Goal: Information Seeking & Learning: Learn about a topic

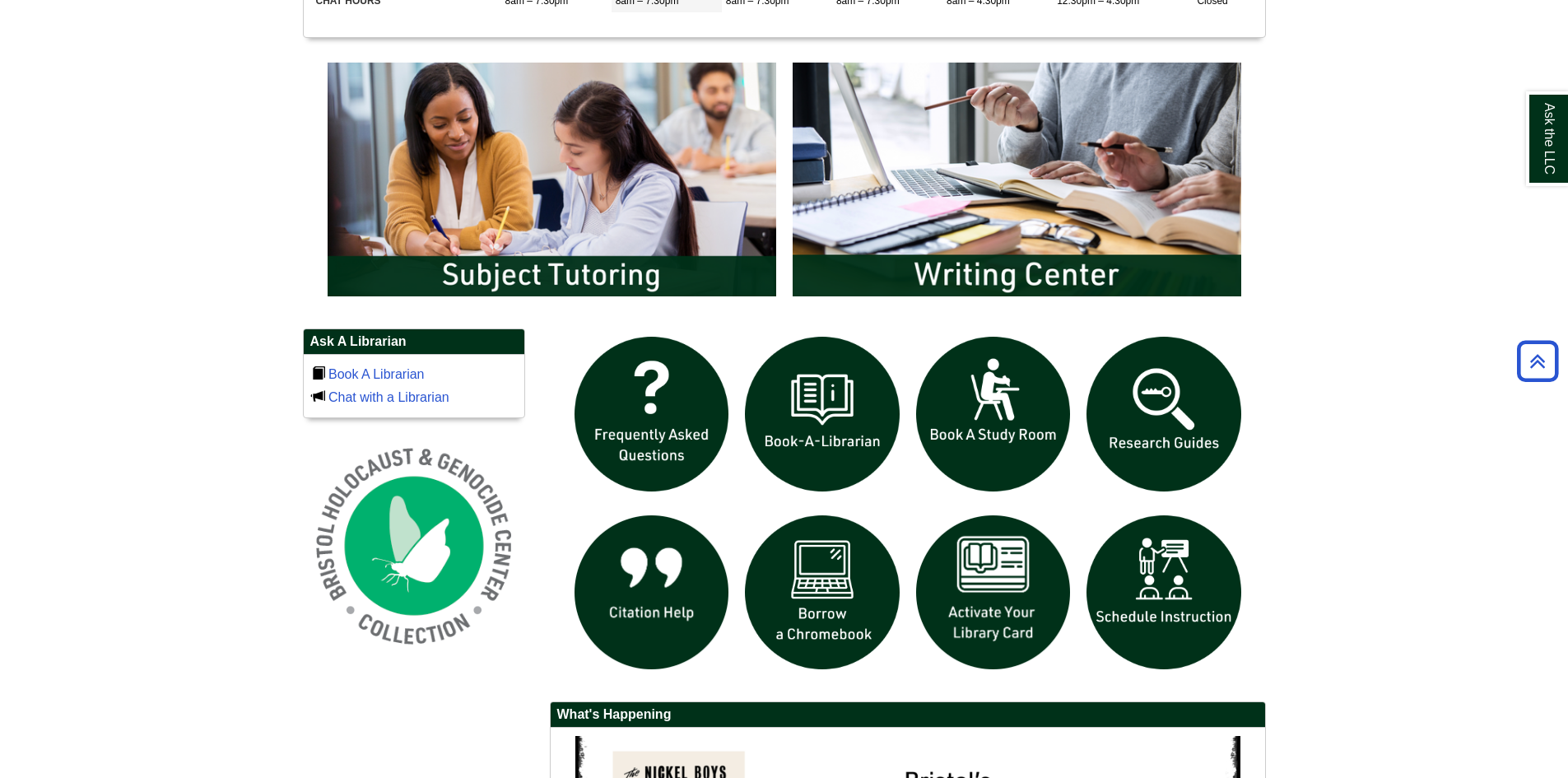
scroll to position [905, 0]
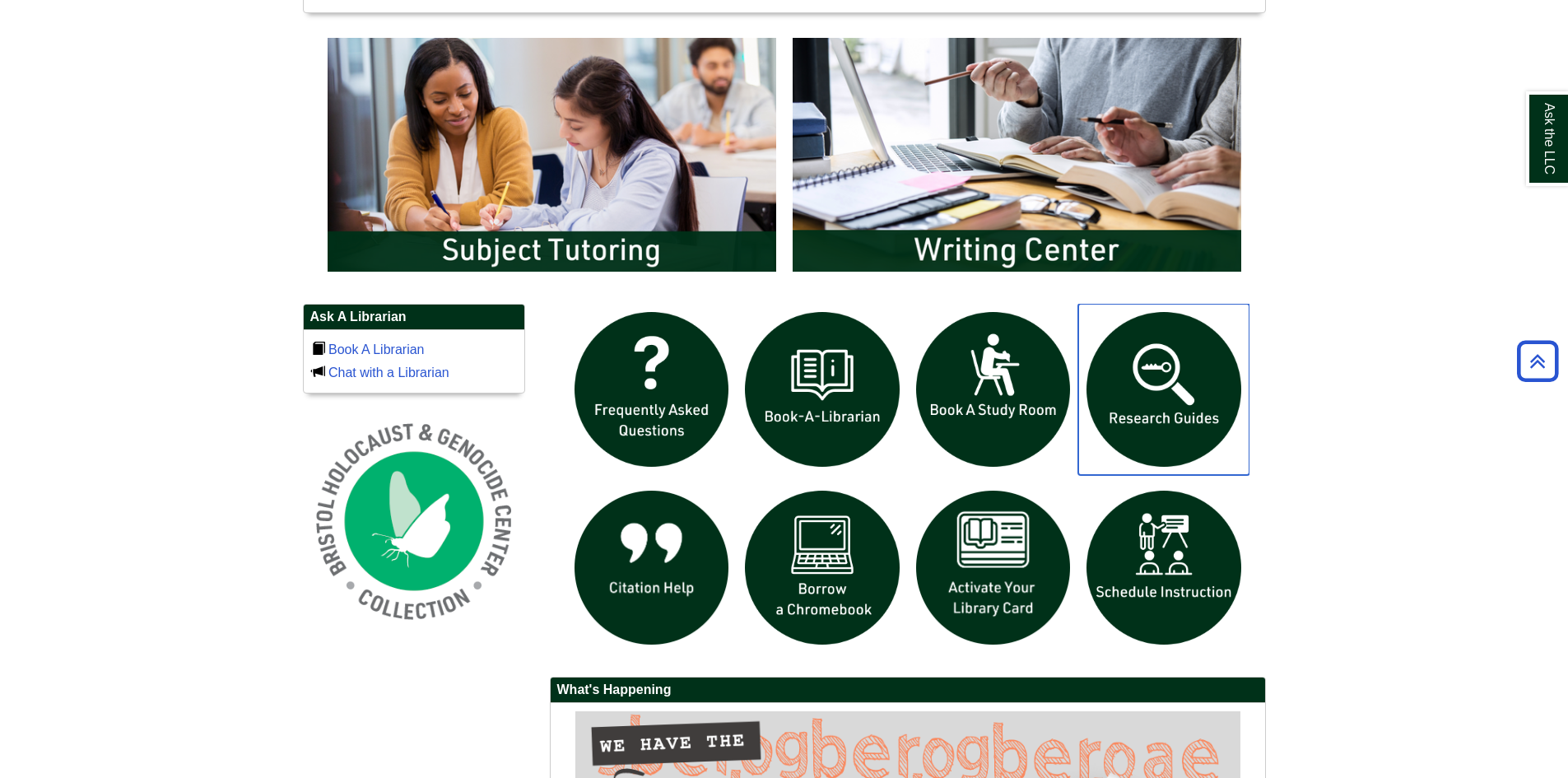
click at [1161, 403] on img "slideshow" at bounding box center [1164, 389] width 172 height 171
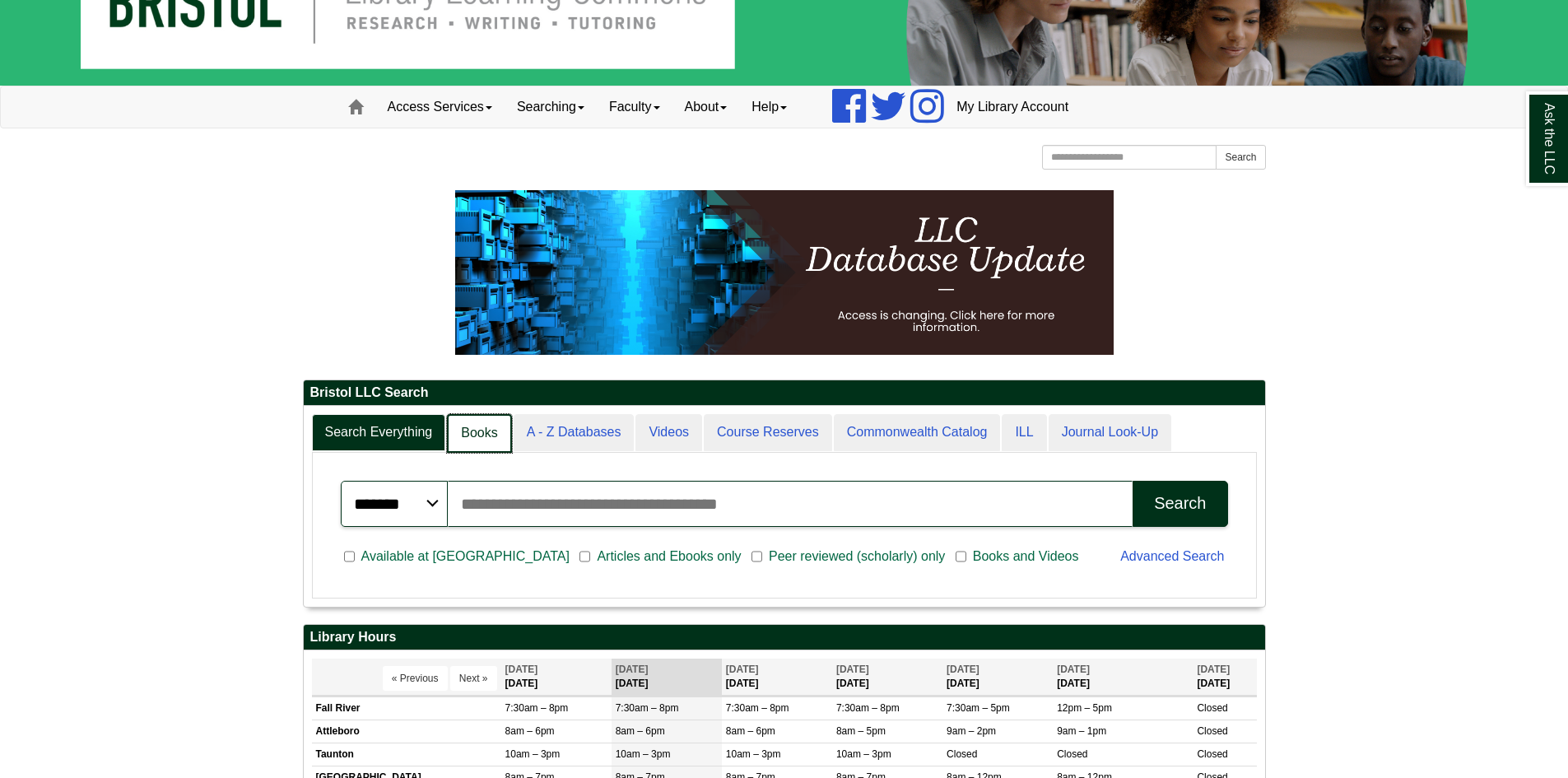
scroll to position [8, 8]
click at [486, 435] on link "Books" at bounding box center [479, 433] width 64 height 38
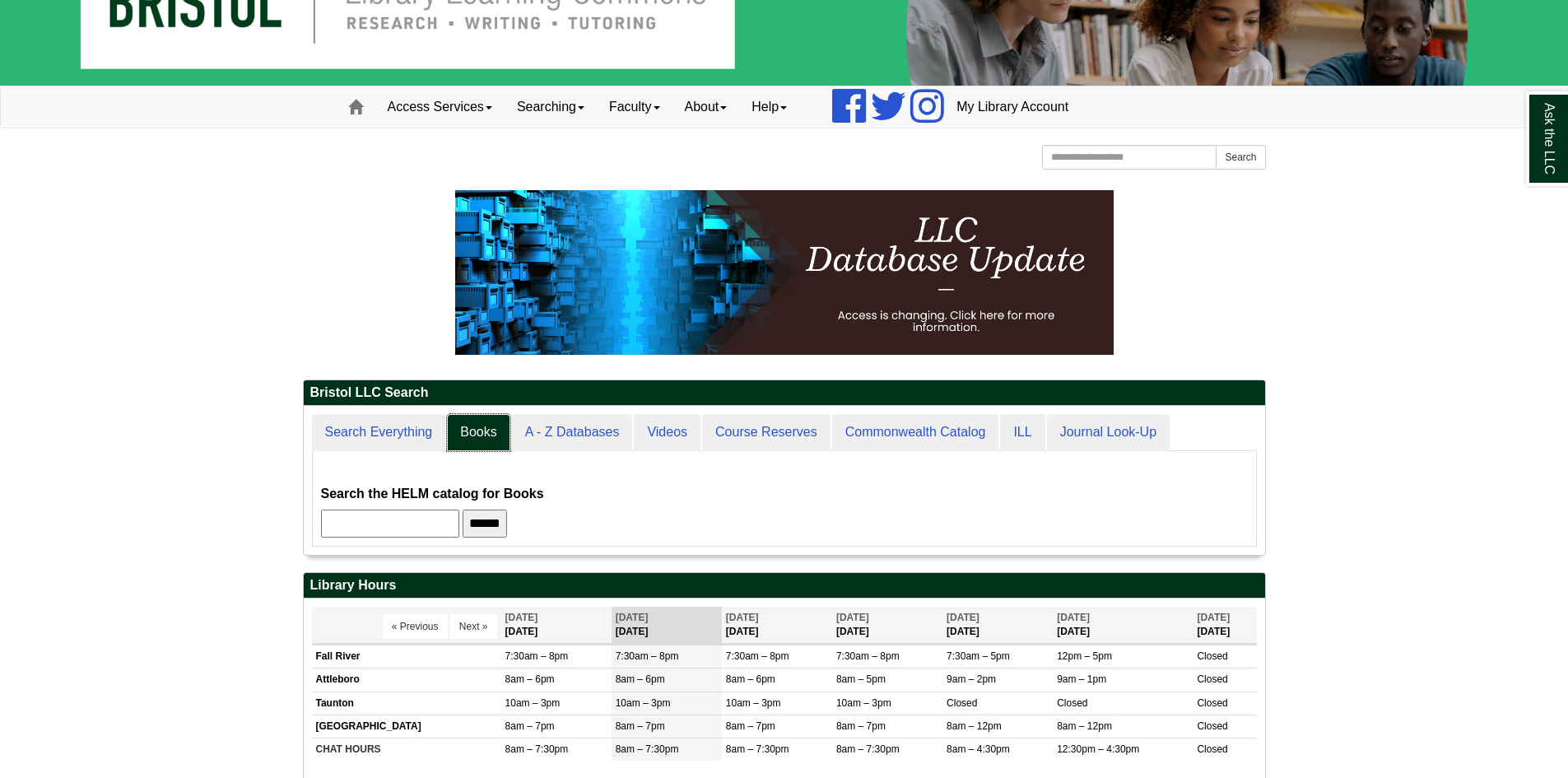
scroll to position [149, 961]
click at [440, 519] on input "text" at bounding box center [390, 523] width 138 height 28
type input "*******"
click at [463, 509] on input "******" at bounding box center [484, 523] width 44 height 28
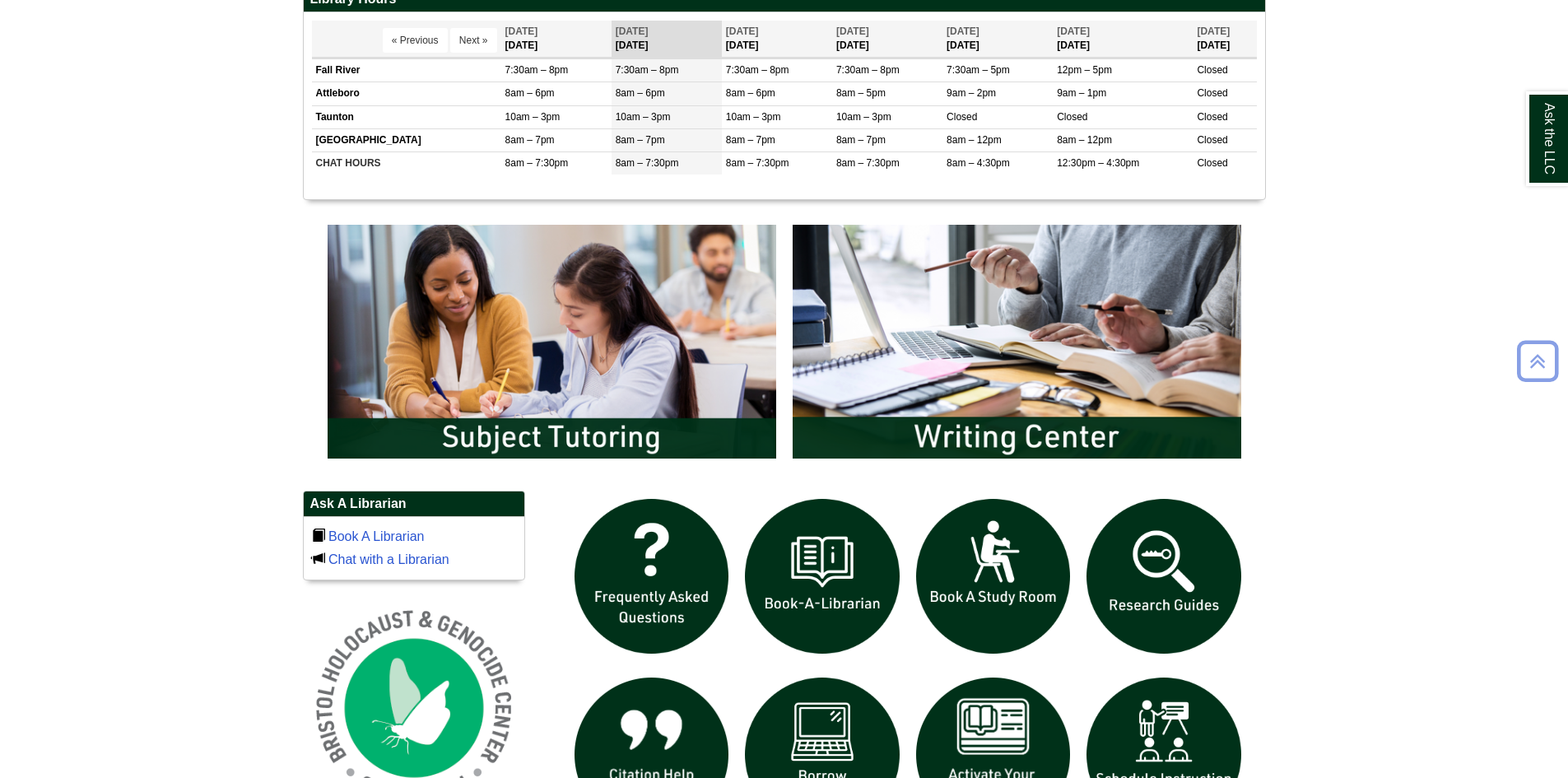
scroll to position [823, 0]
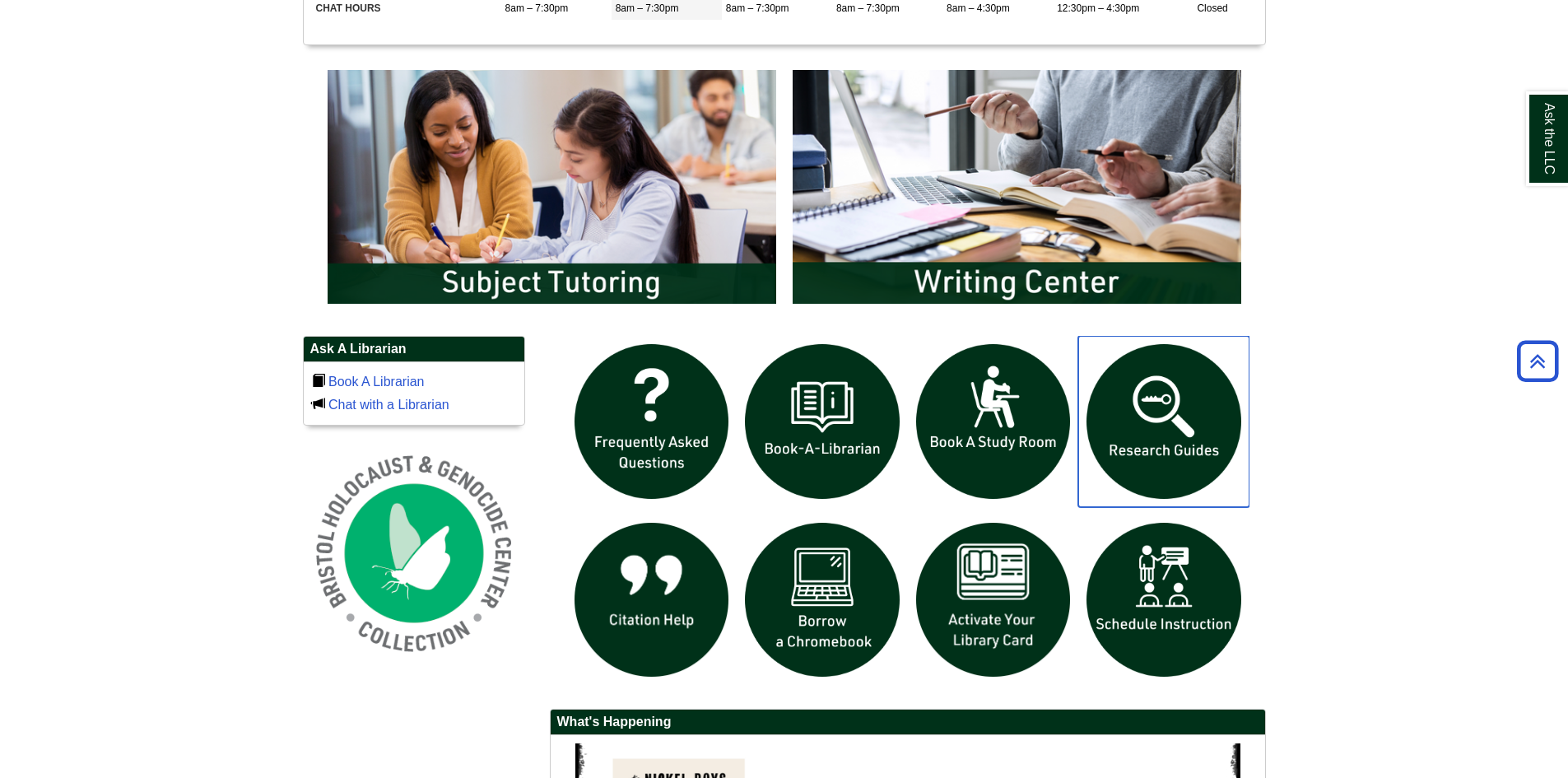
click at [1138, 441] on img "slideshow" at bounding box center [1164, 421] width 172 height 171
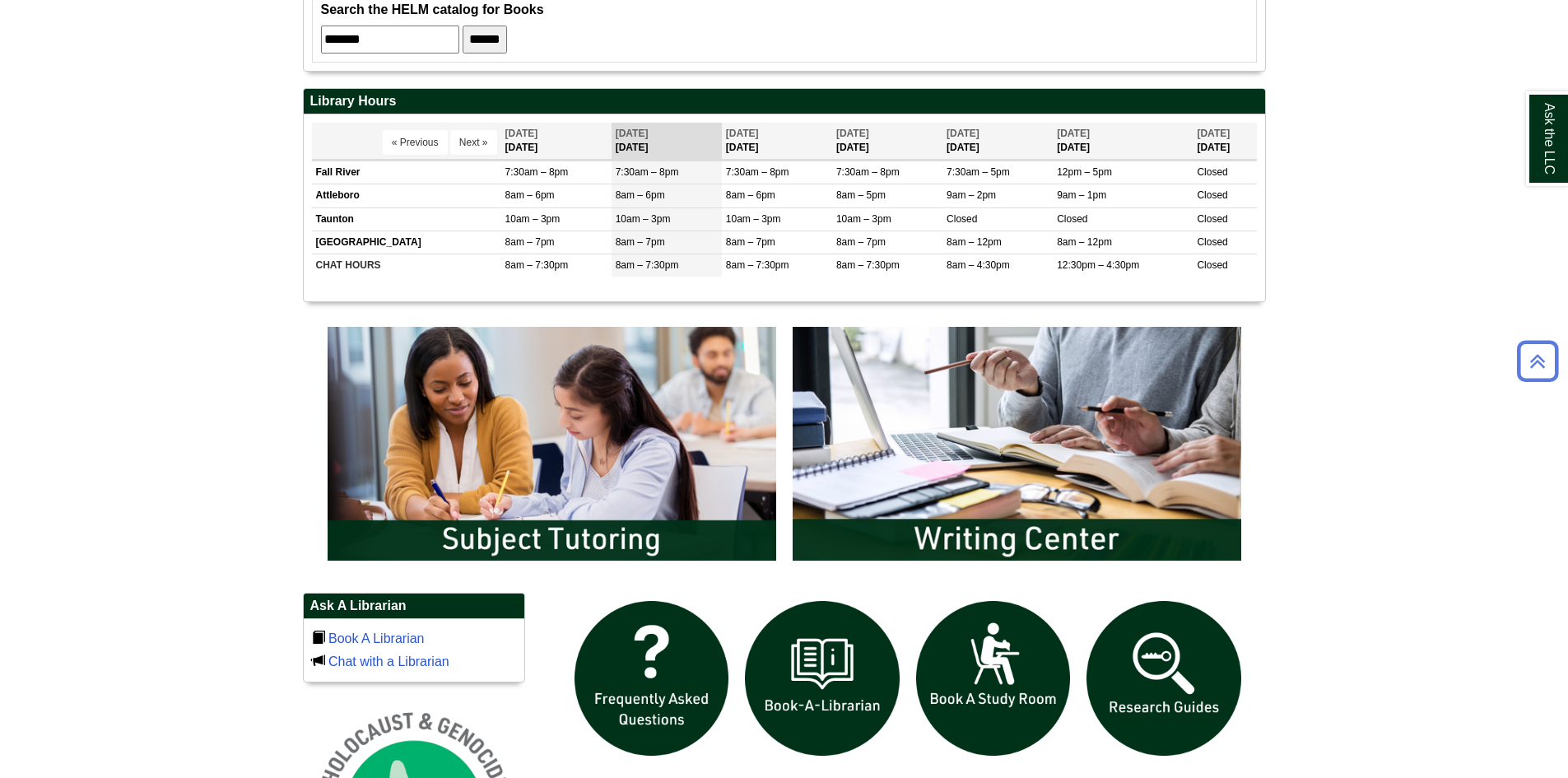
scroll to position [740, 0]
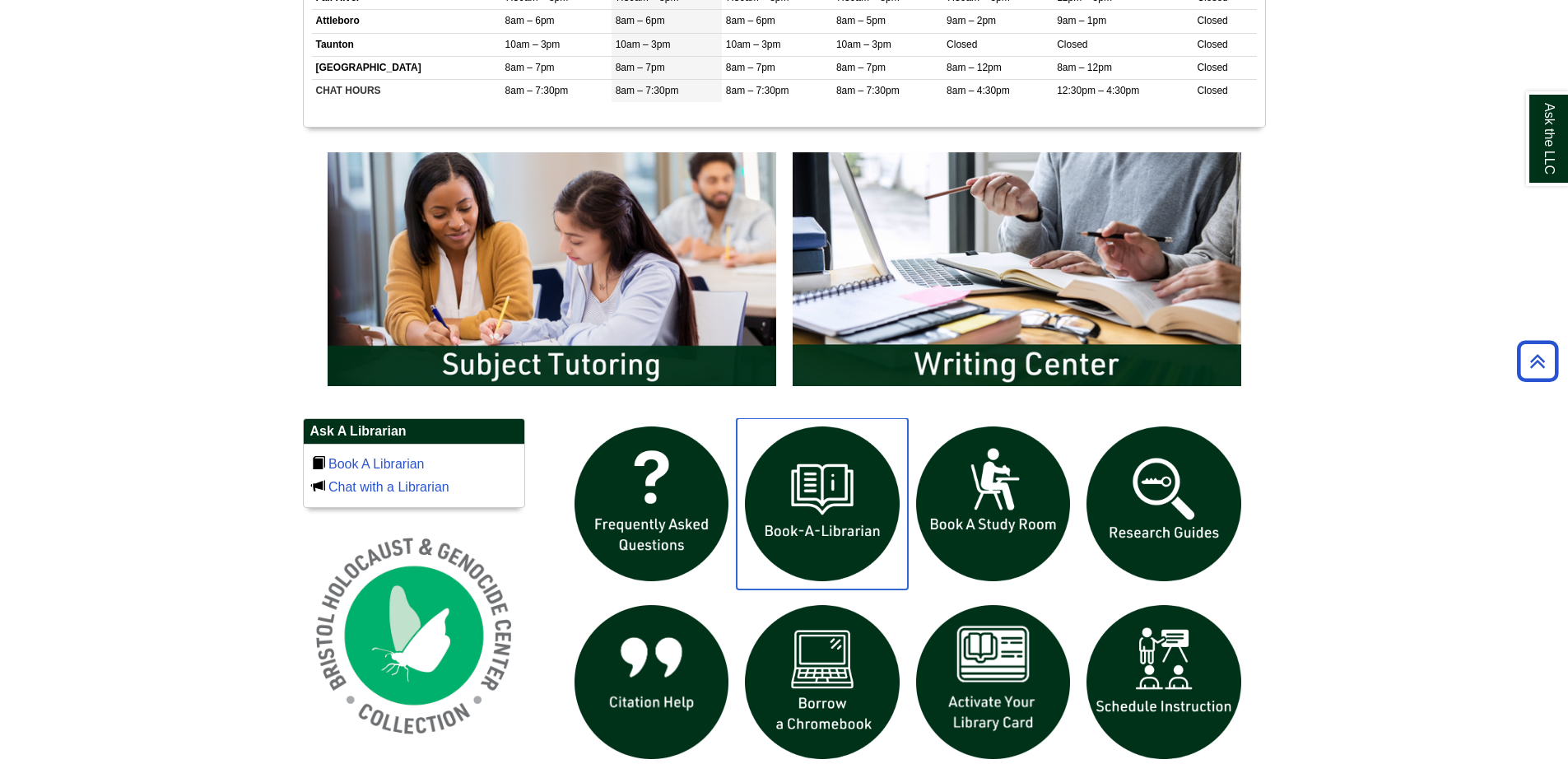
click at [800, 479] on img "slideshow" at bounding box center [822, 504] width 172 height 171
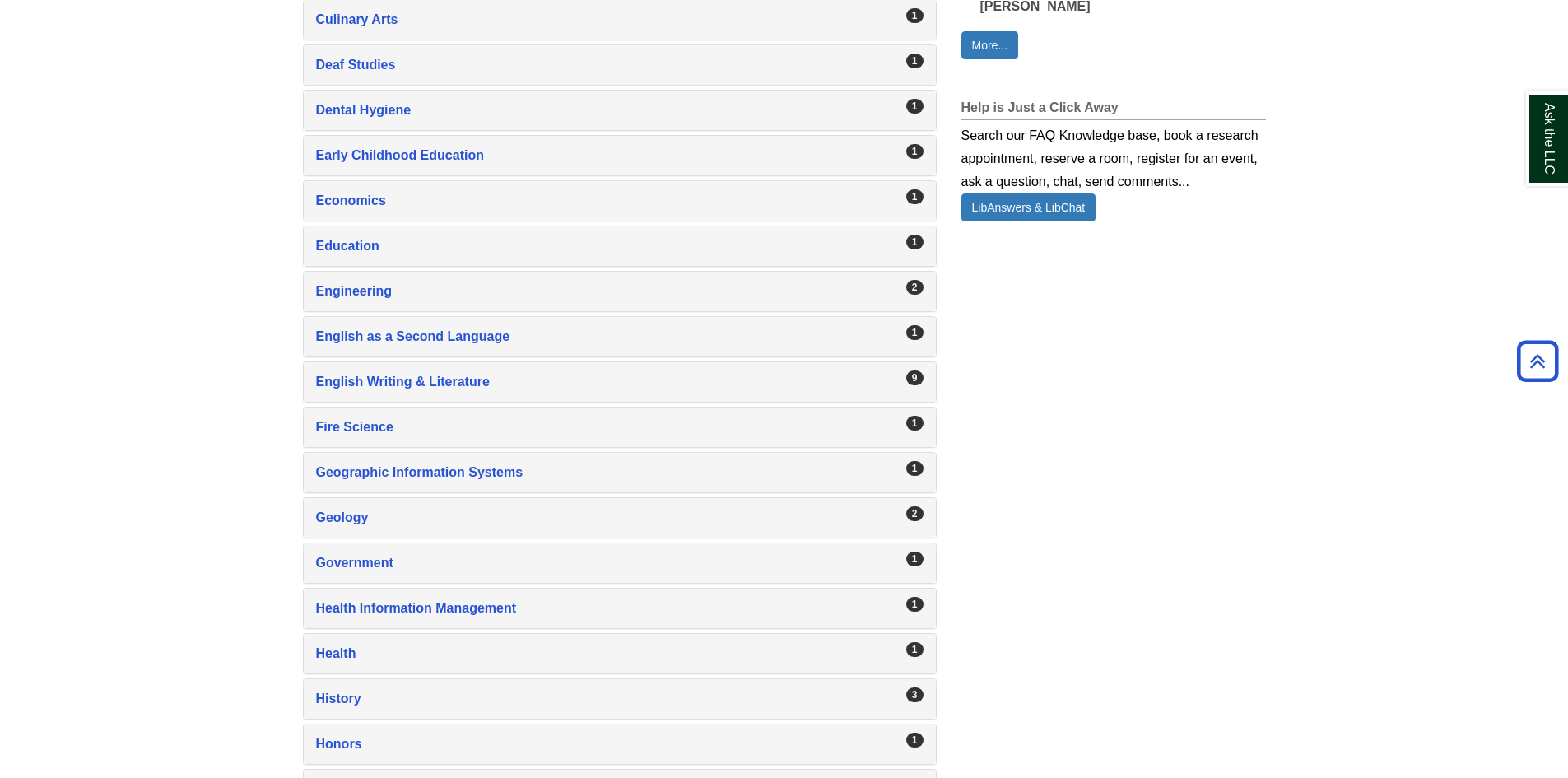
scroll to position [1235, 0]
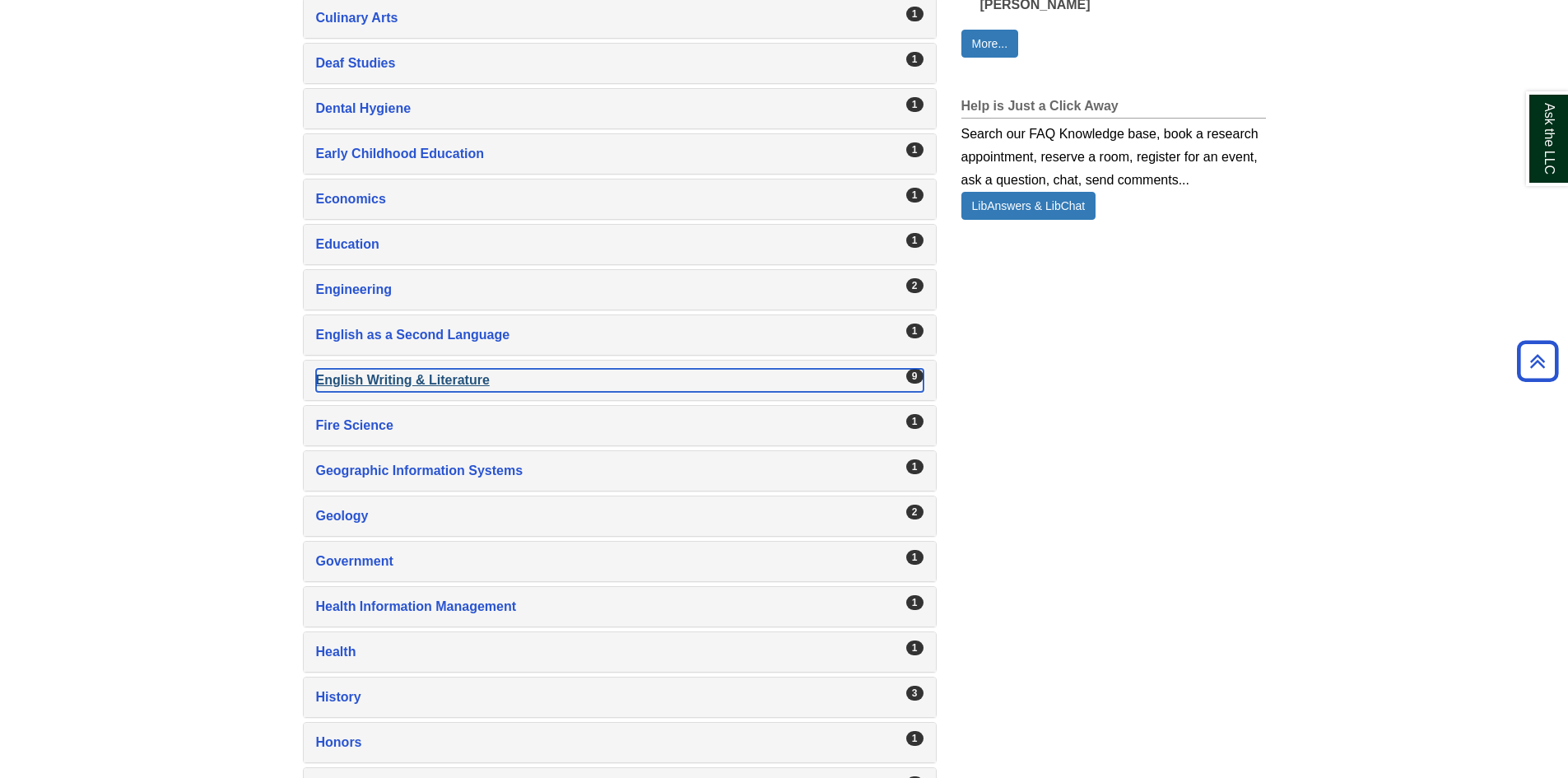
click at [362, 384] on div "English Writing & Literature , 9 guides" at bounding box center [620, 381] width 607 height 23
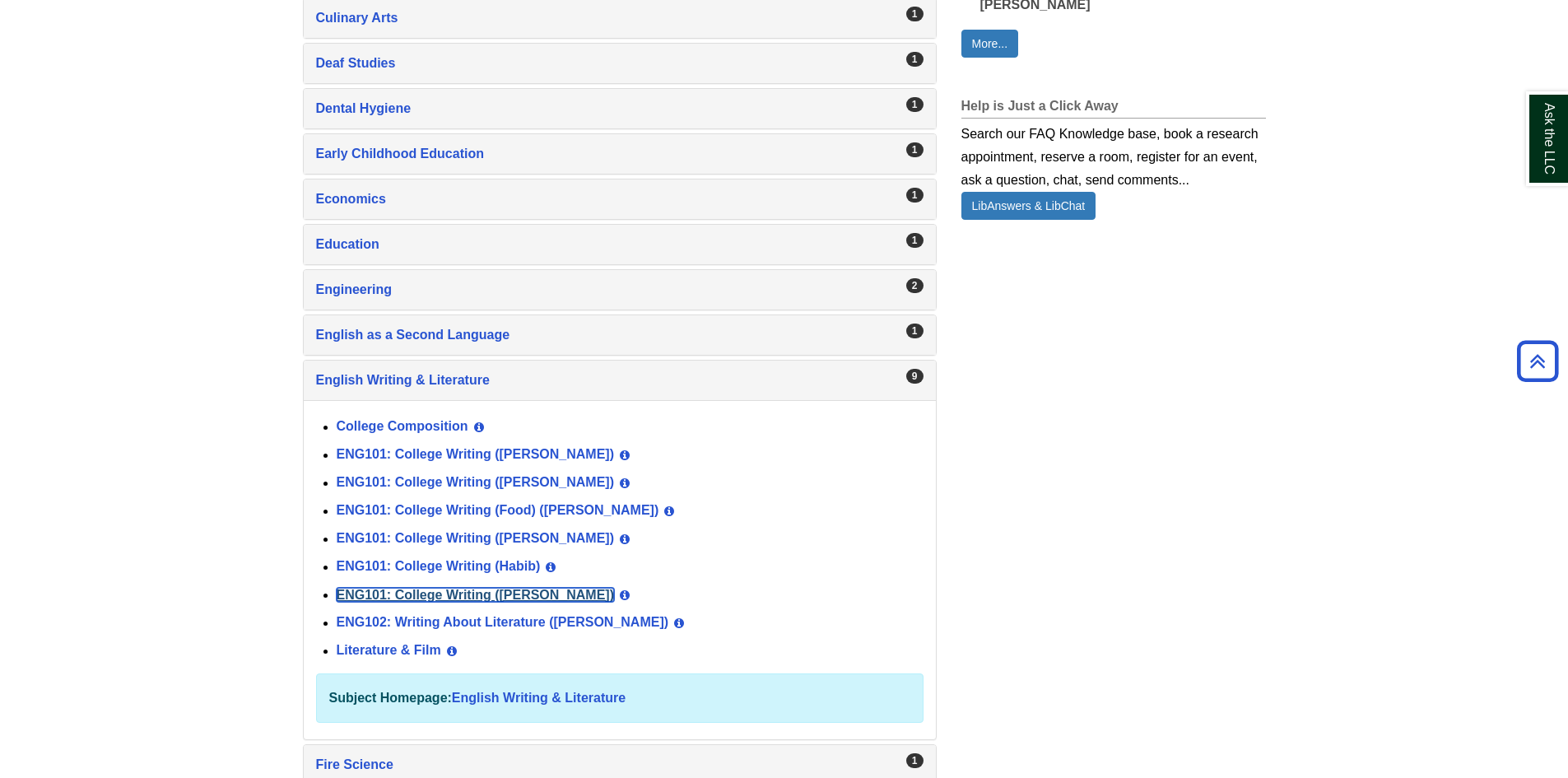
click at [496, 593] on link "ENG101: College Writing ([PERSON_NAME])" at bounding box center [475, 594] width 279 height 14
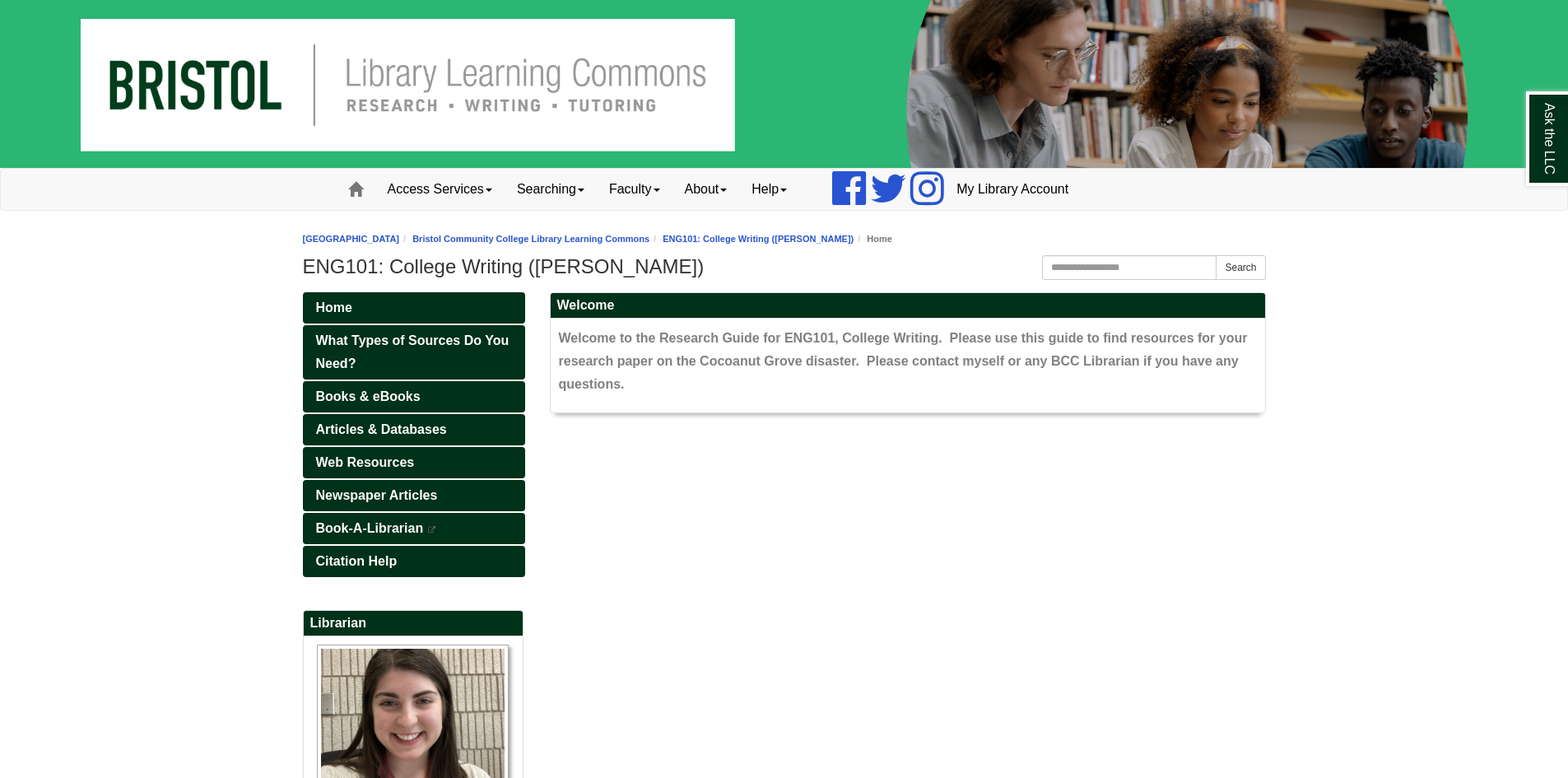
scroll to position [82, 0]
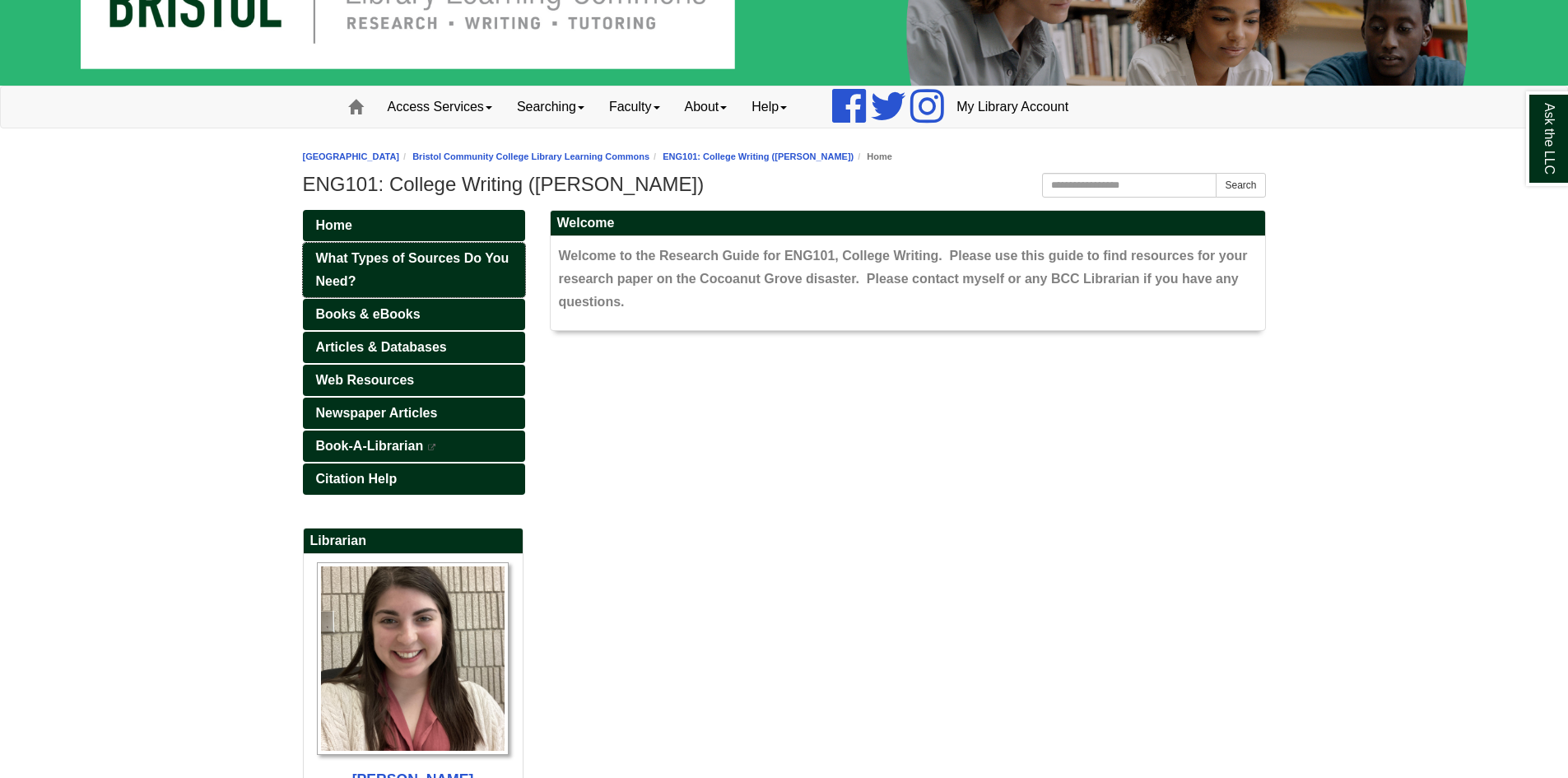
click at [358, 260] on span "What Types of Sources Do You Need?" at bounding box center [412, 269] width 193 height 37
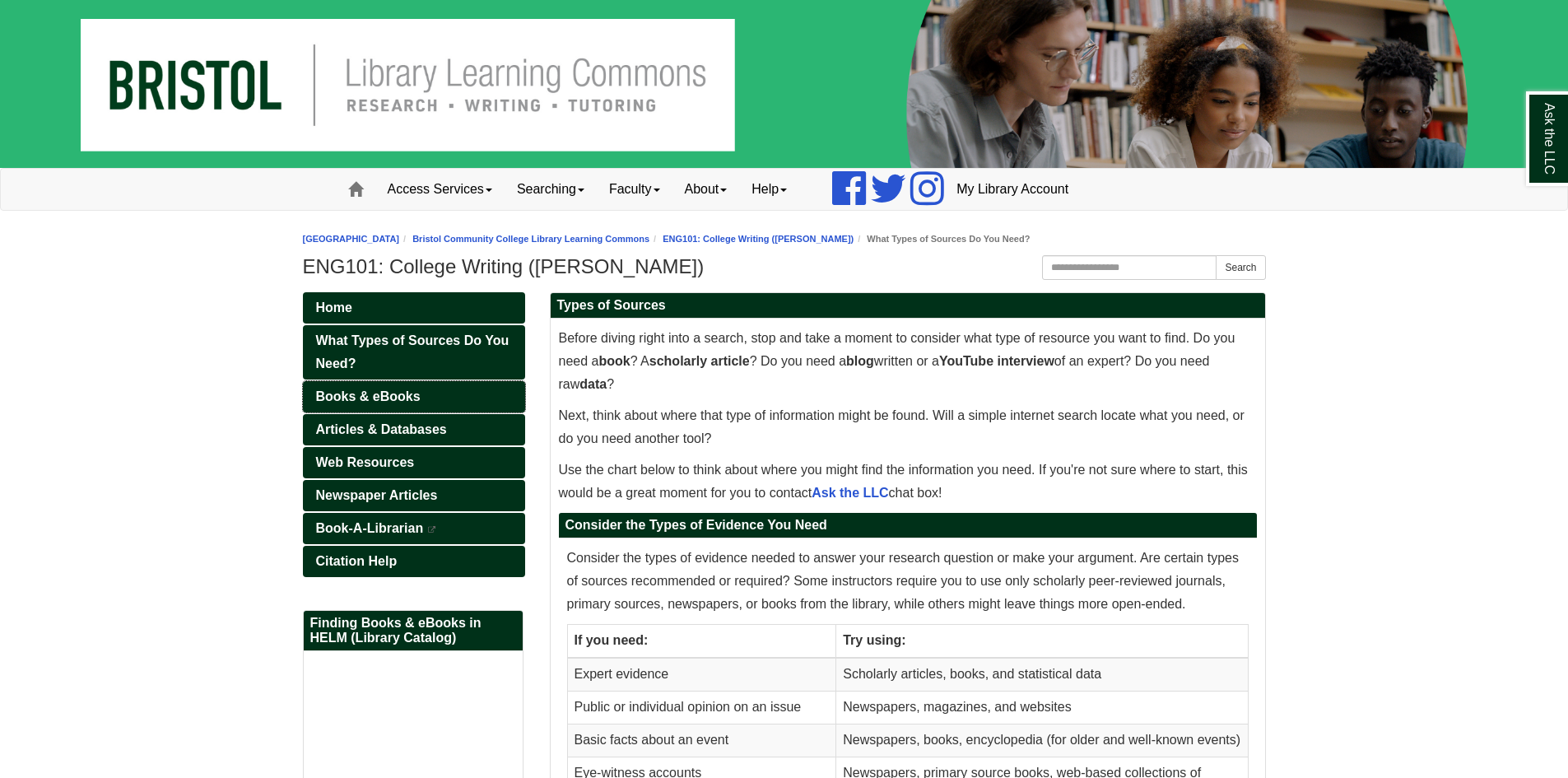
click at [383, 397] on span "Books & eBooks" at bounding box center [368, 396] width 105 height 14
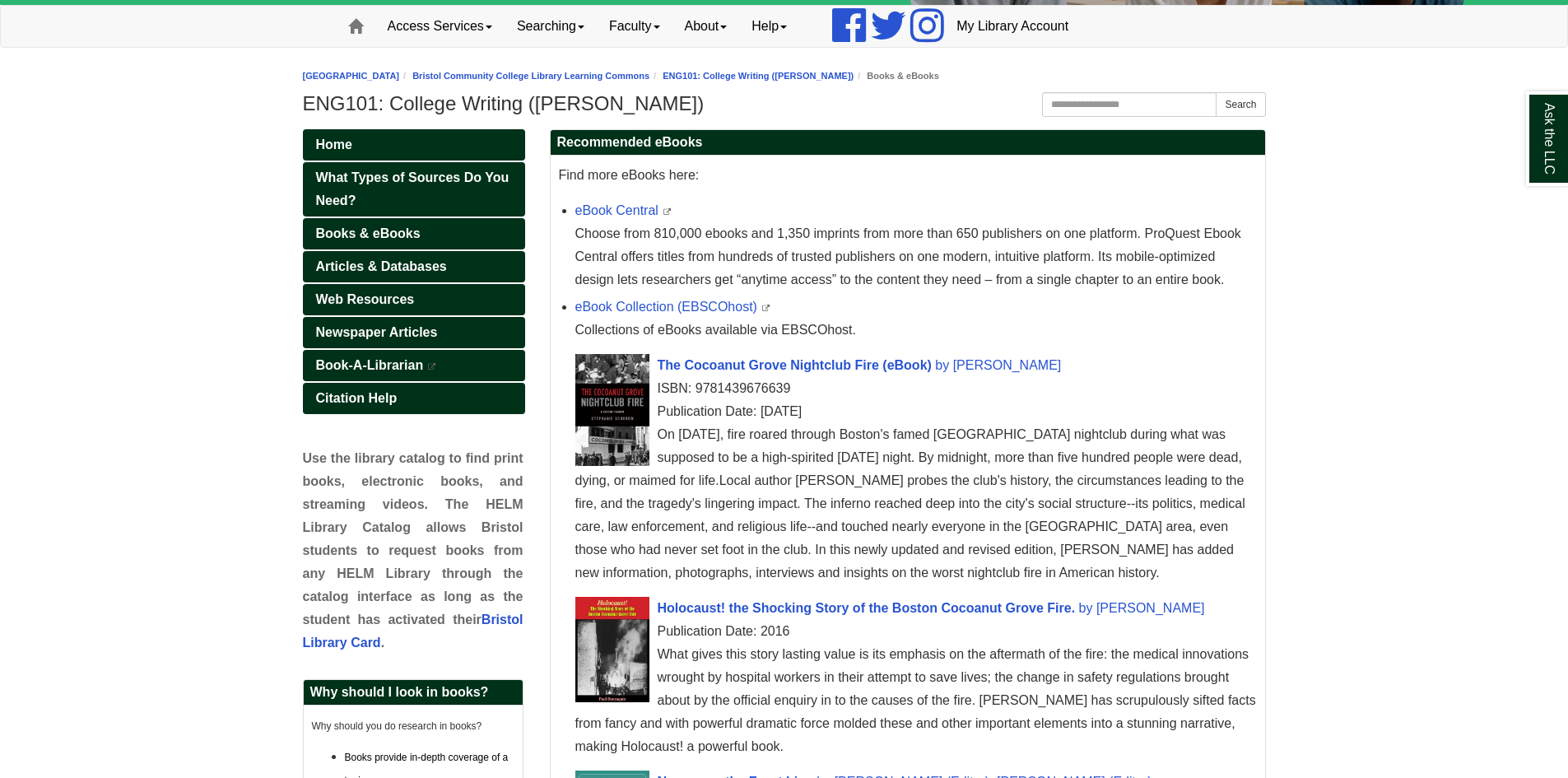
scroll to position [247, 0]
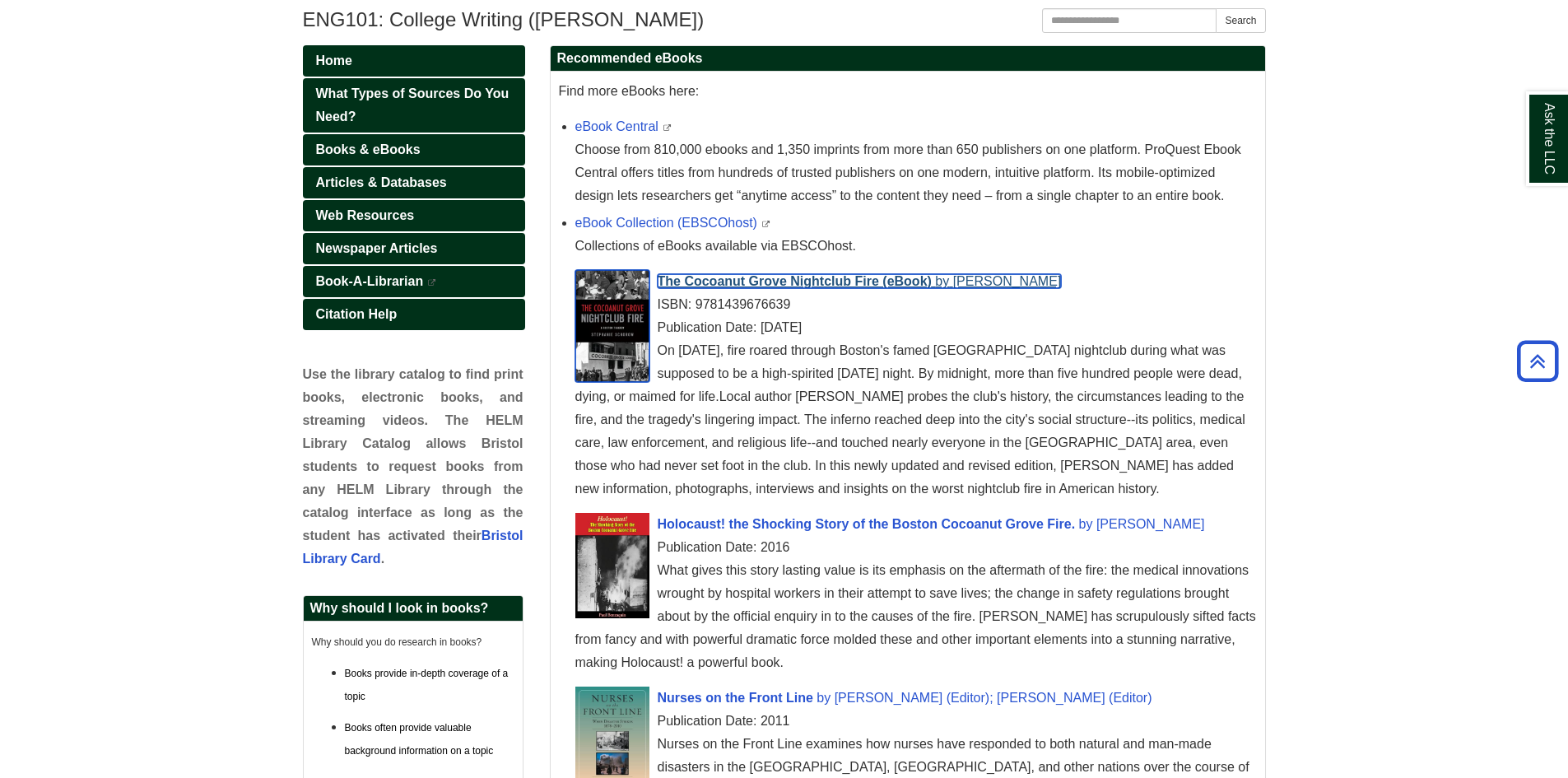
click at [815, 278] on span "The Cocoanut Grove Nightclub Fire (eBook)" at bounding box center [795, 281] width 274 height 14
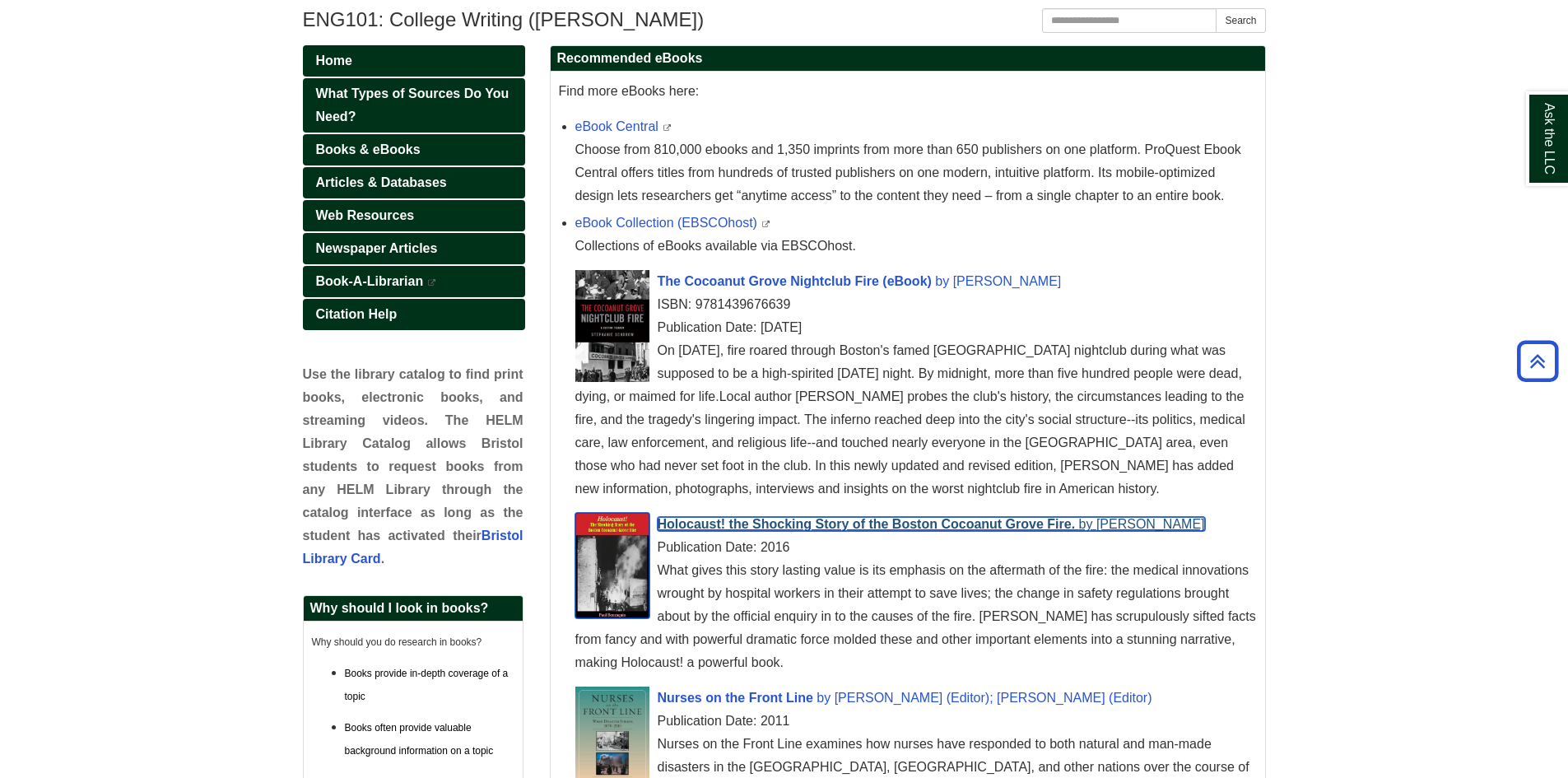
click at [858, 527] on span "Holocaust! the Shocking Story of the Boston Cocoanut Grove Fire." at bounding box center [867, 524] width 418 height 14
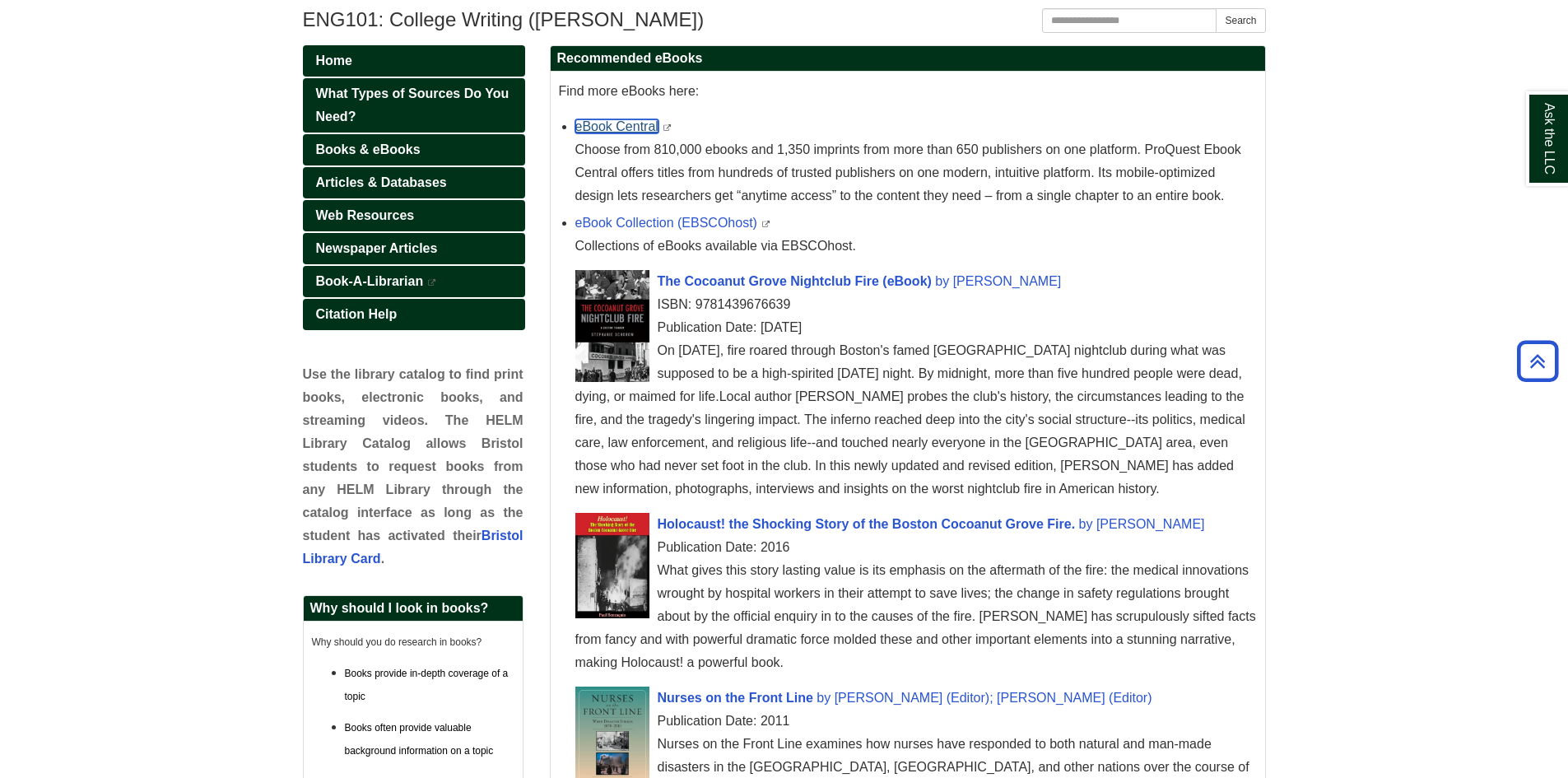
click at [628, 124] on link "eBook Central" at bounding box center [617, 126] width 83 height 14
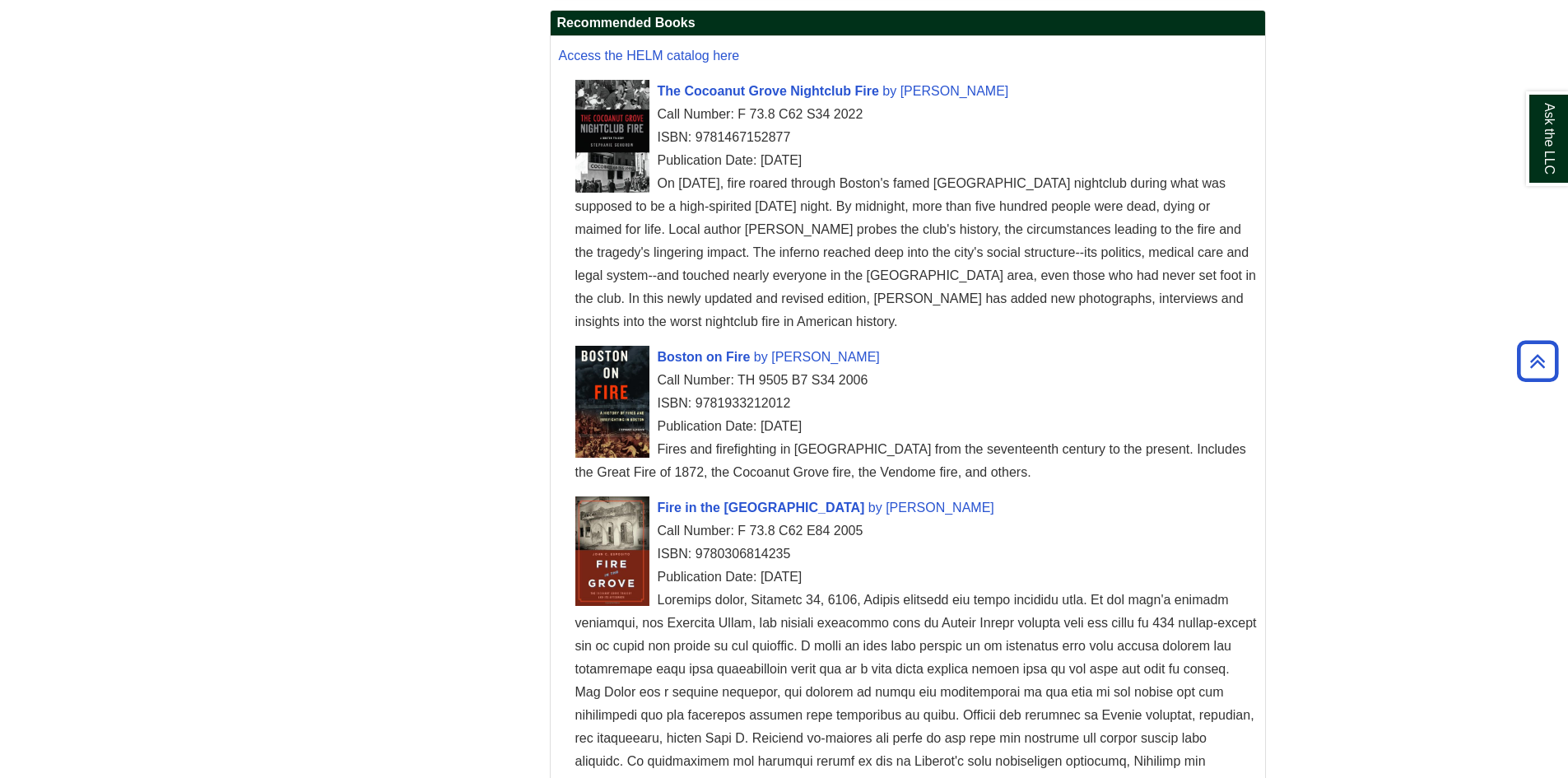
scroll to position [1399, 0]
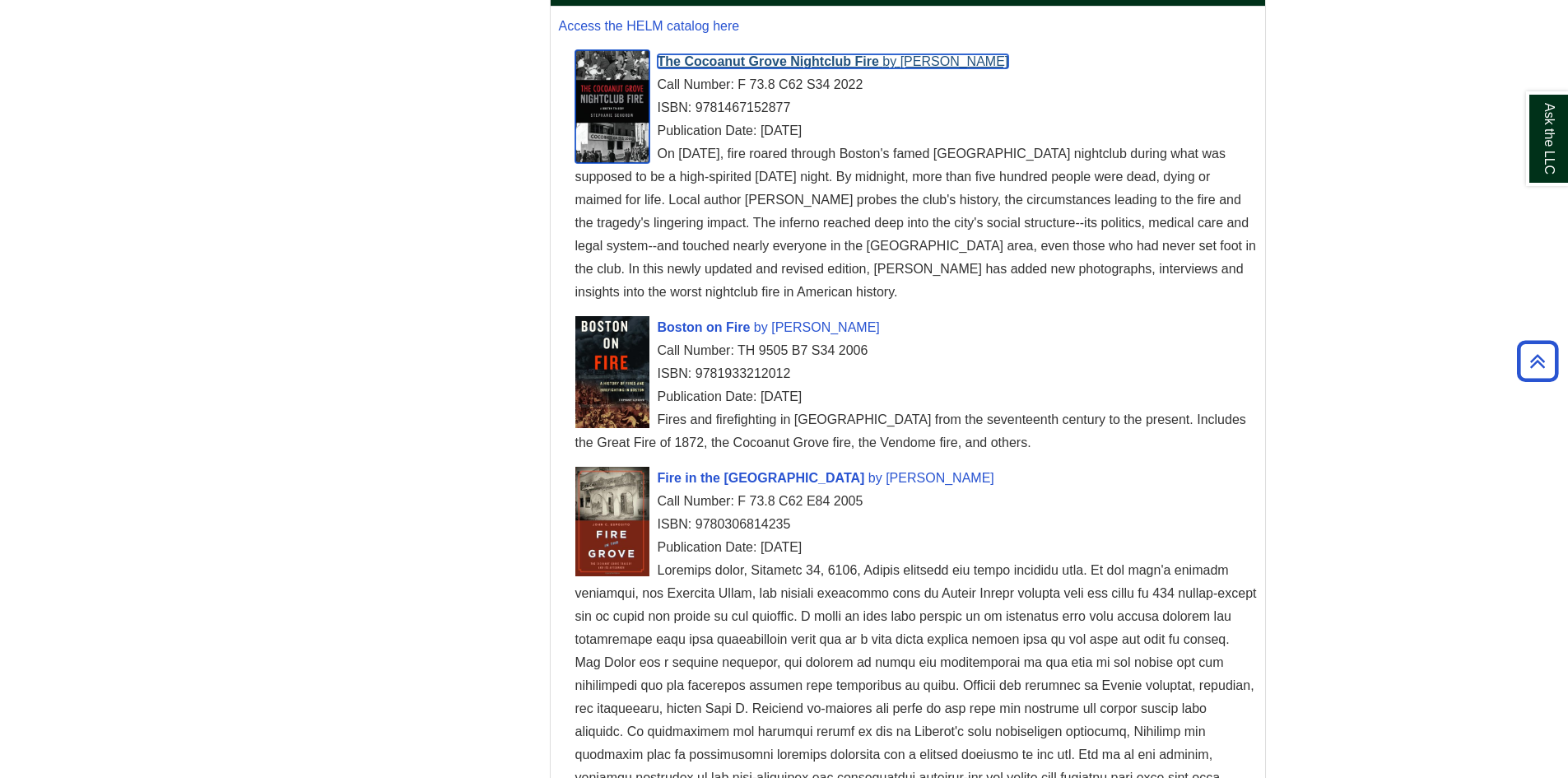
click at [900, 62] on span "Stephanie Schorow" at bounding box center [955, 61] width 109 height 14
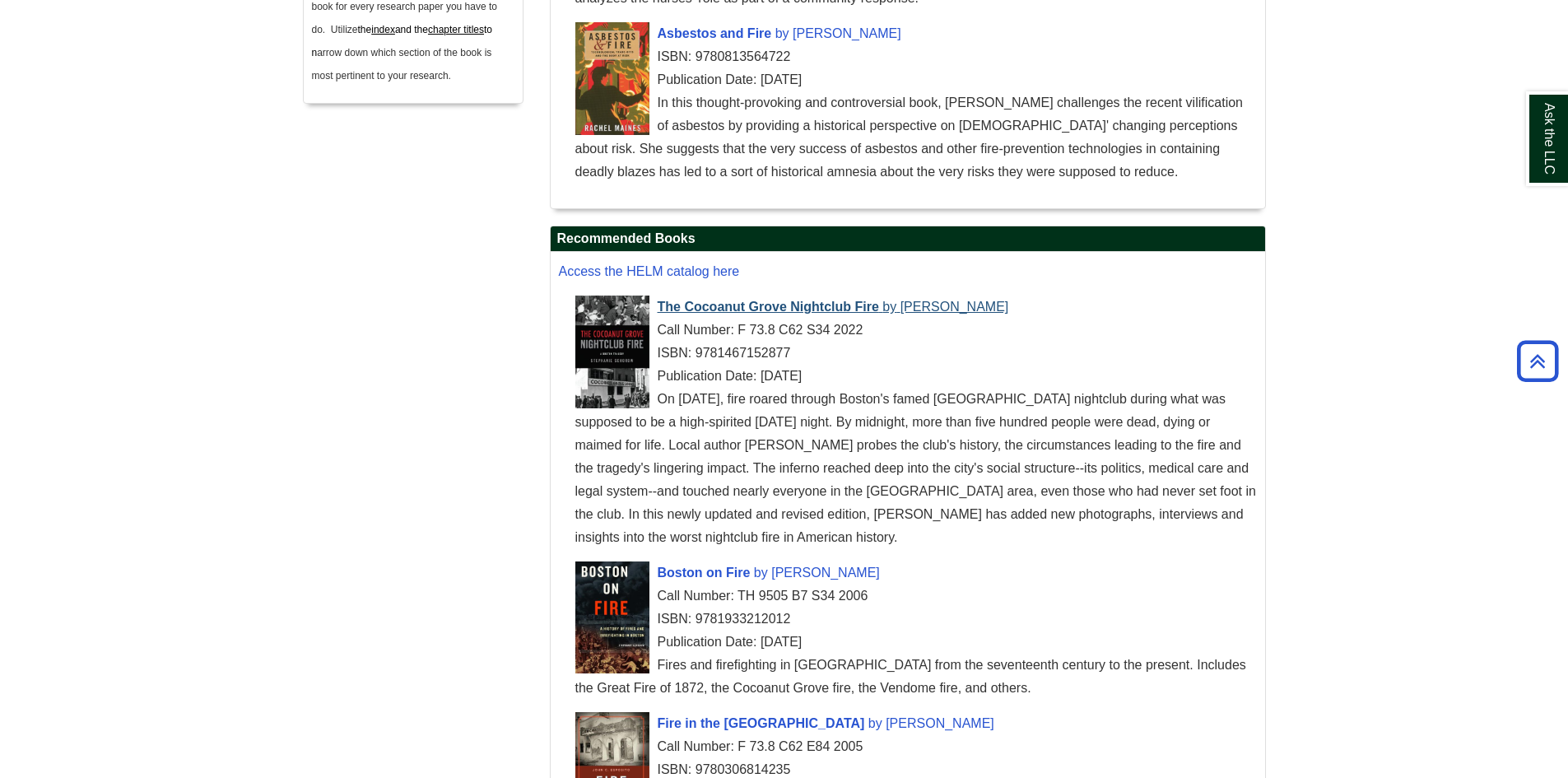
scroll to position [1152, 0]
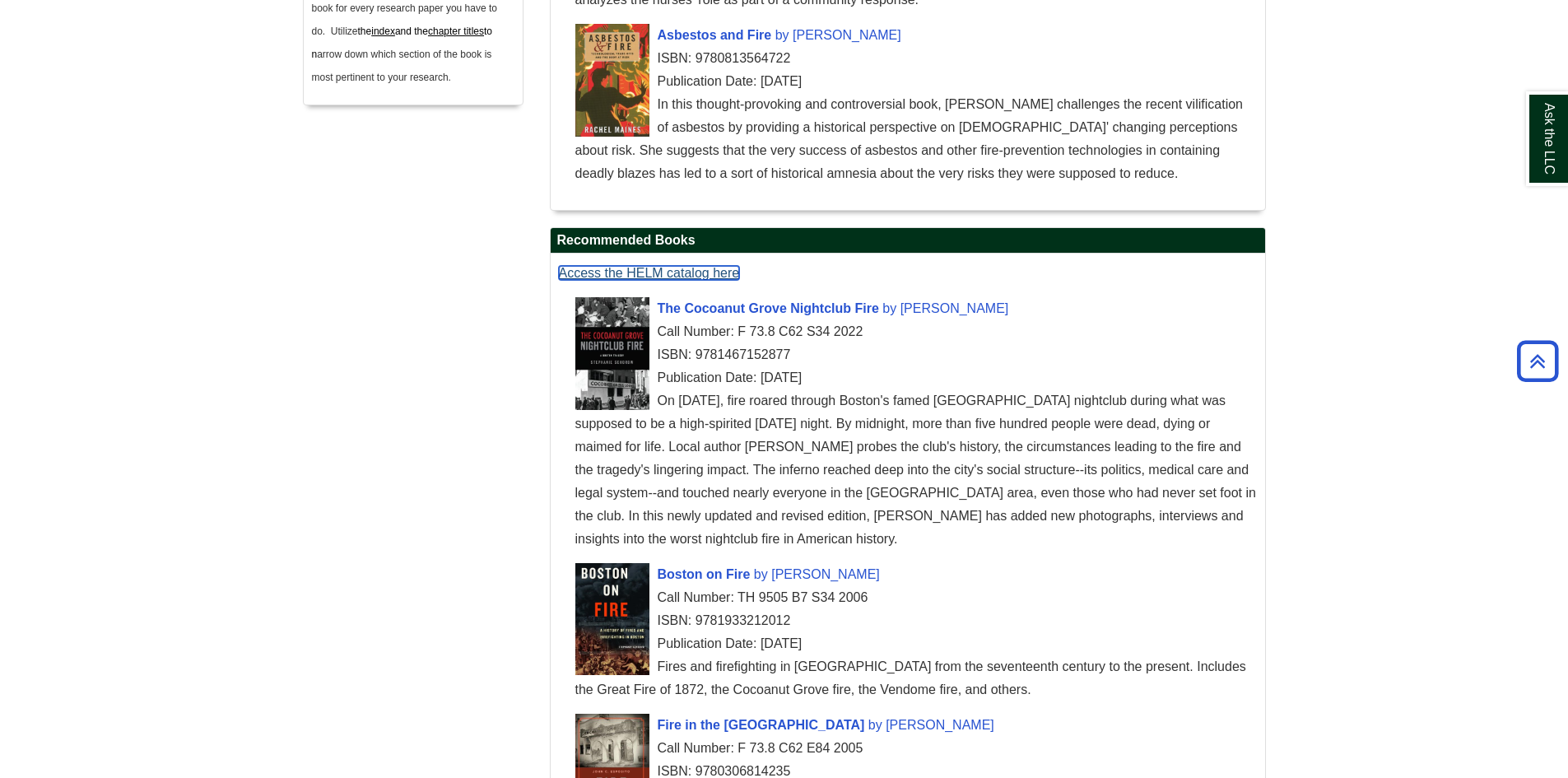
click at [622, 270] on span "Access the HELM catalog here" at bounding box center [649, 273] width 181 height 14
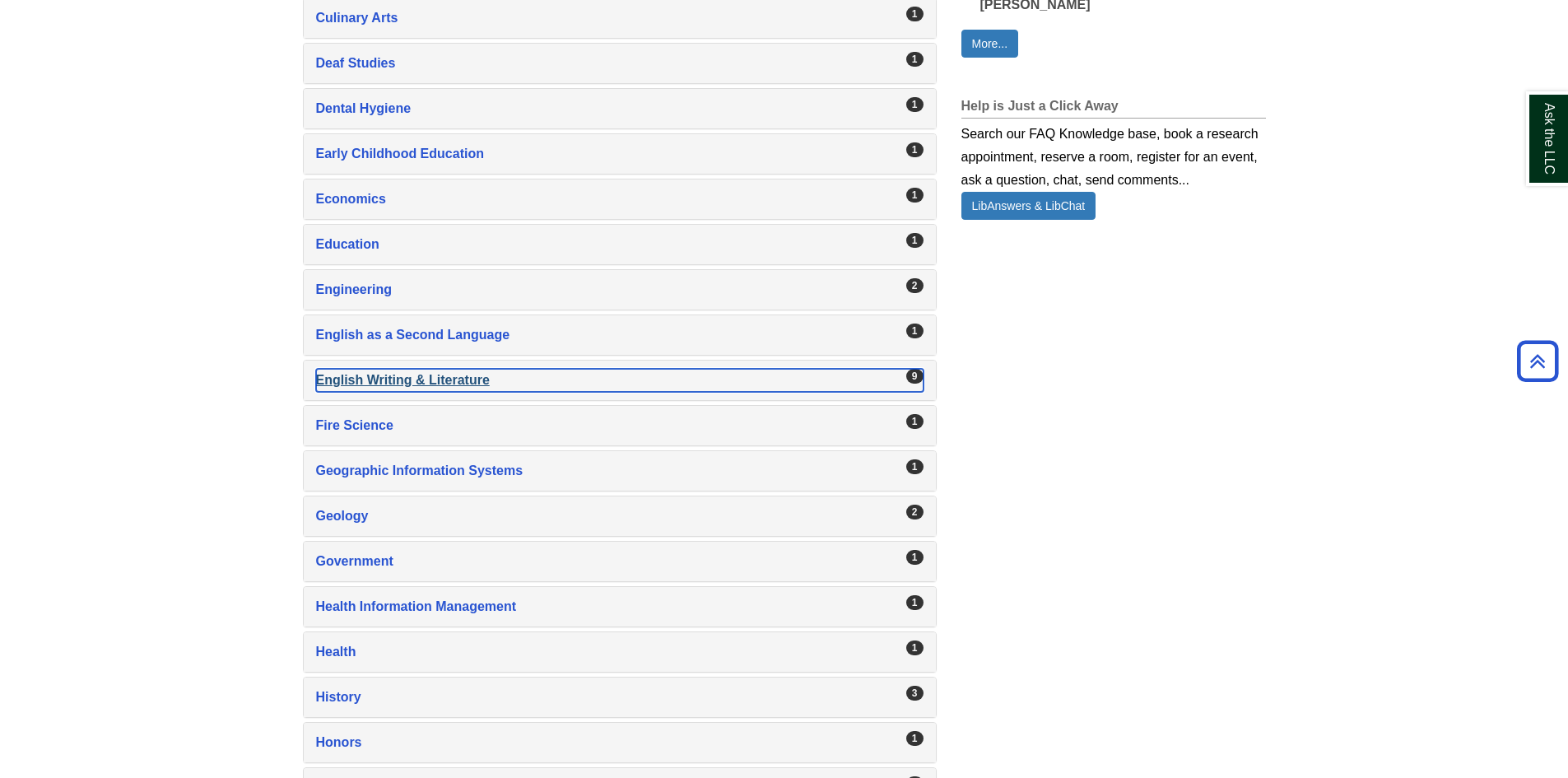
click at [452, 386] on div "English Writing & Literature , 9 guides" at bounding box center [620, 381] width 607 height 23
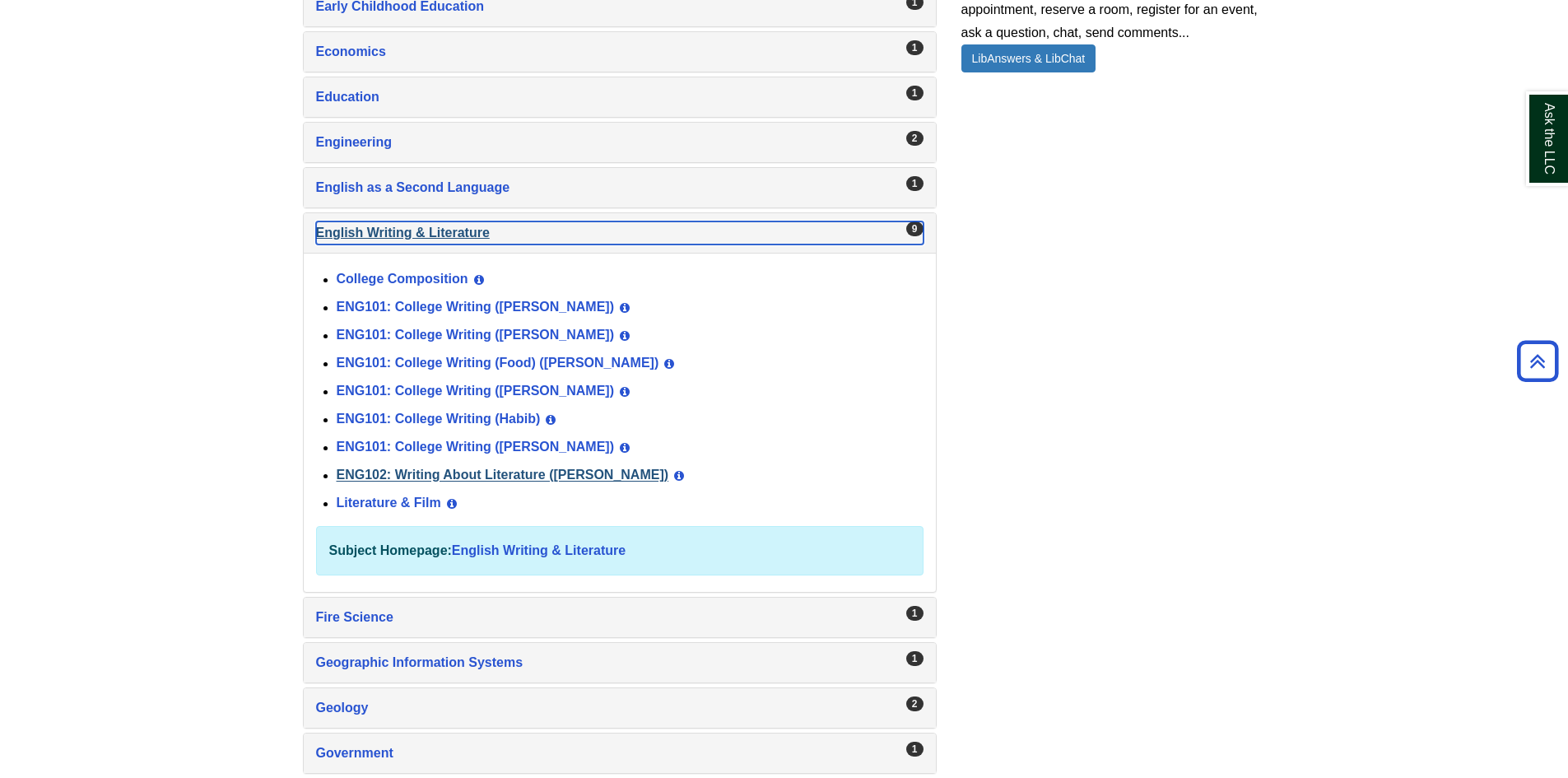
scroll to position [1399, 0]
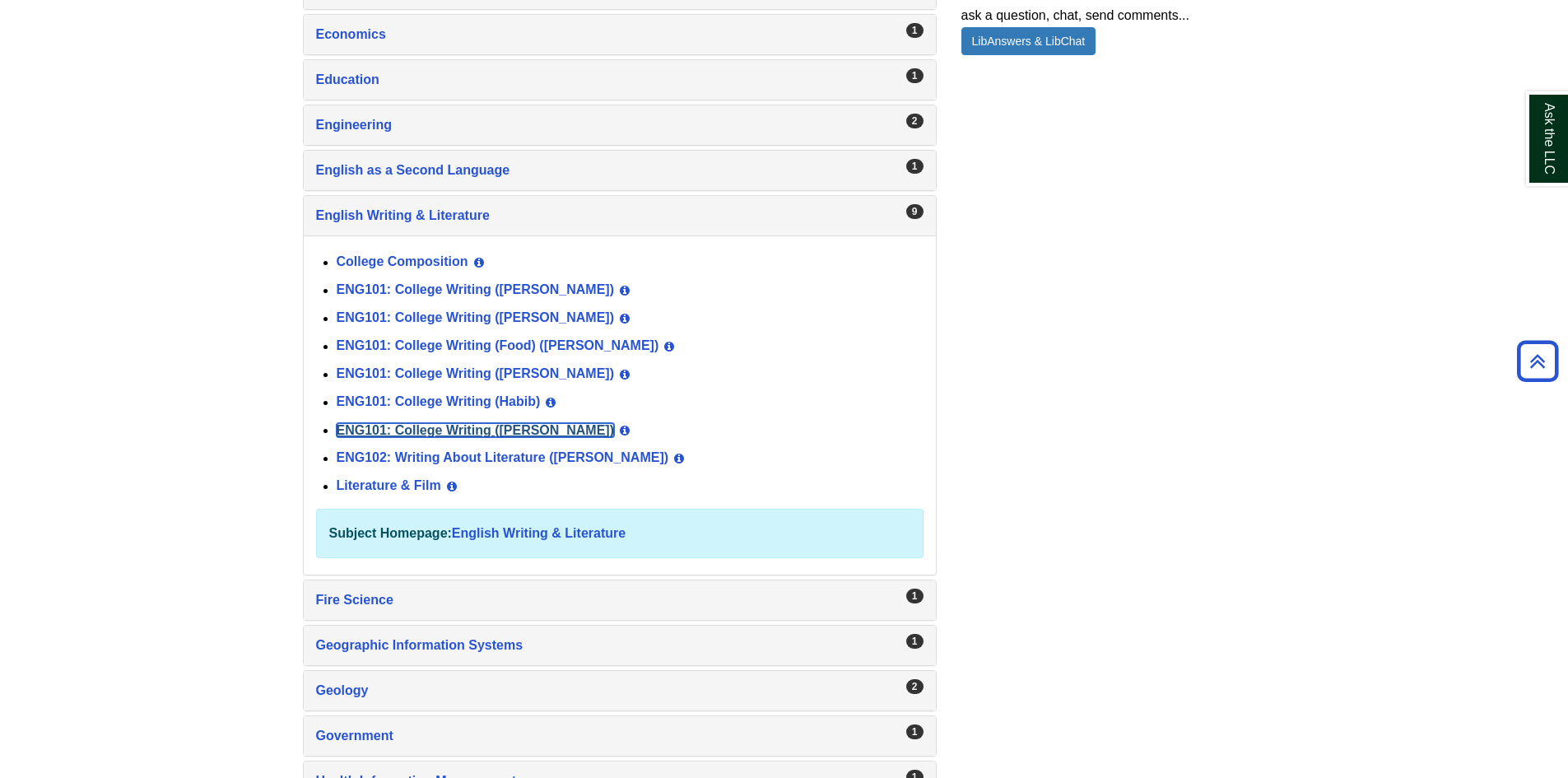
click at [524, 431] on link "ENG101: College Writing (Norris)" at bounding box center [475, 430] width 279 height 14
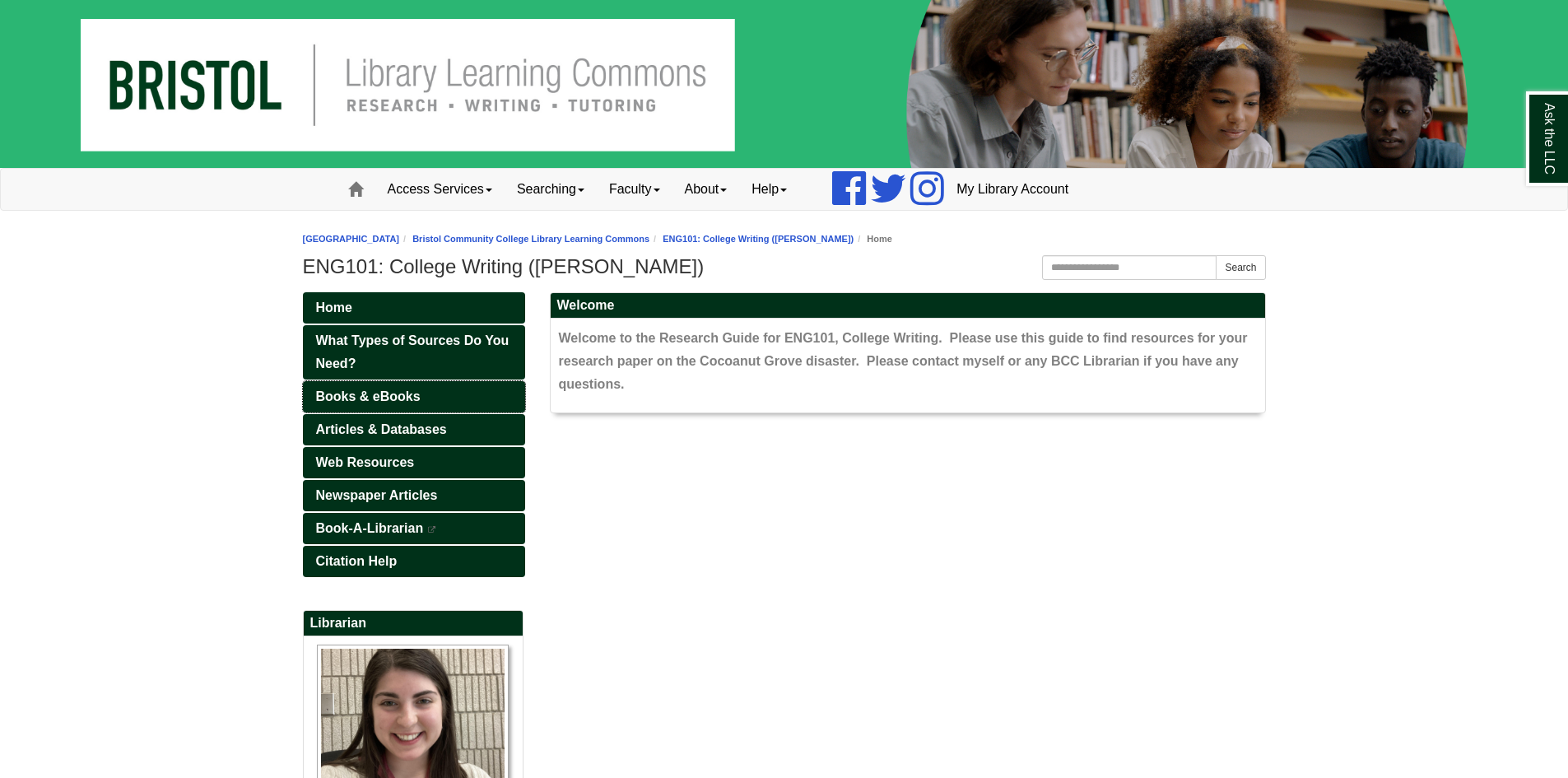
click at [388, 394] on span "Books & eBooks" at bounding box center [368, 396] width 105 height 14
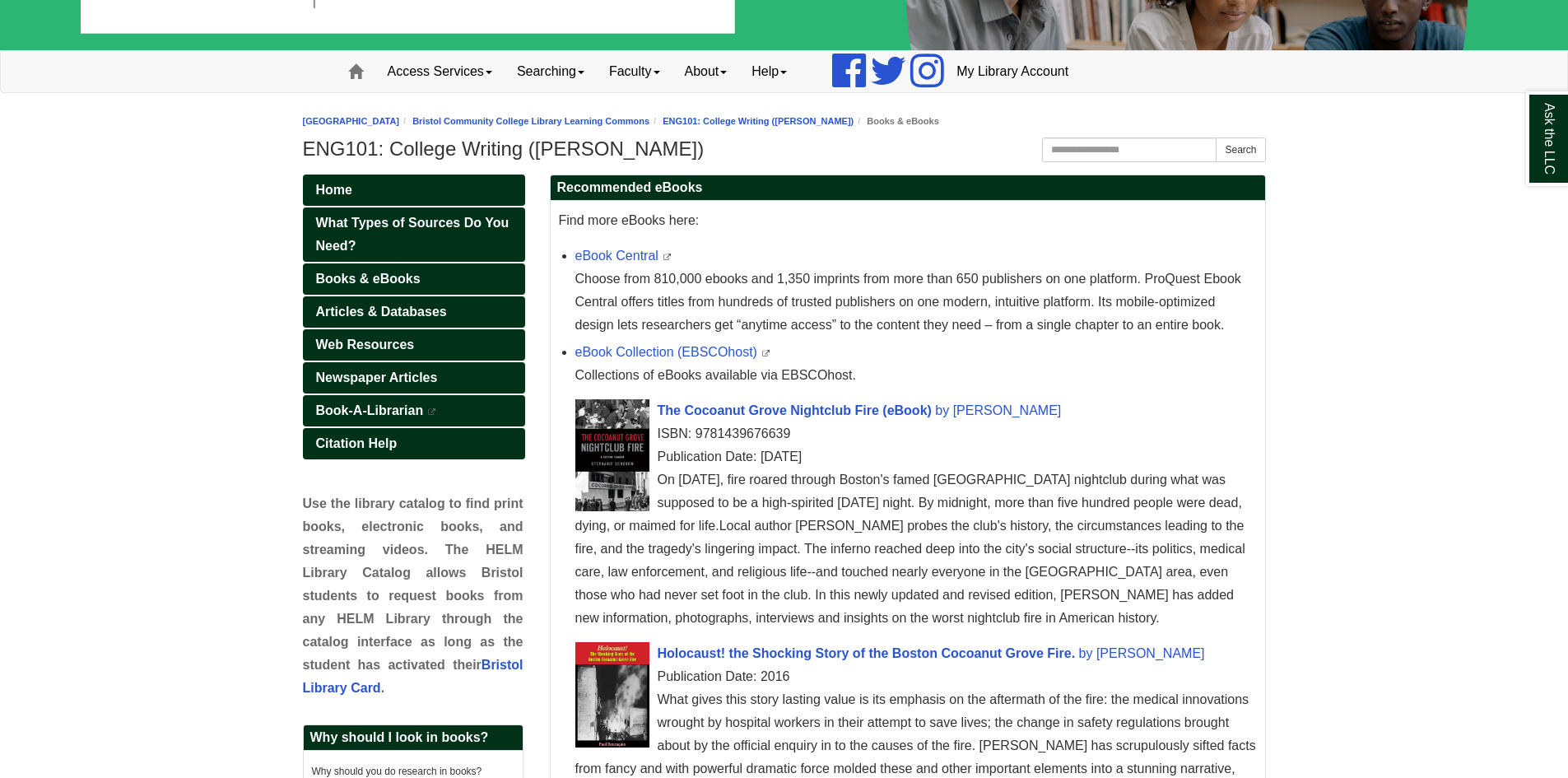
scroll to position [89, 0]
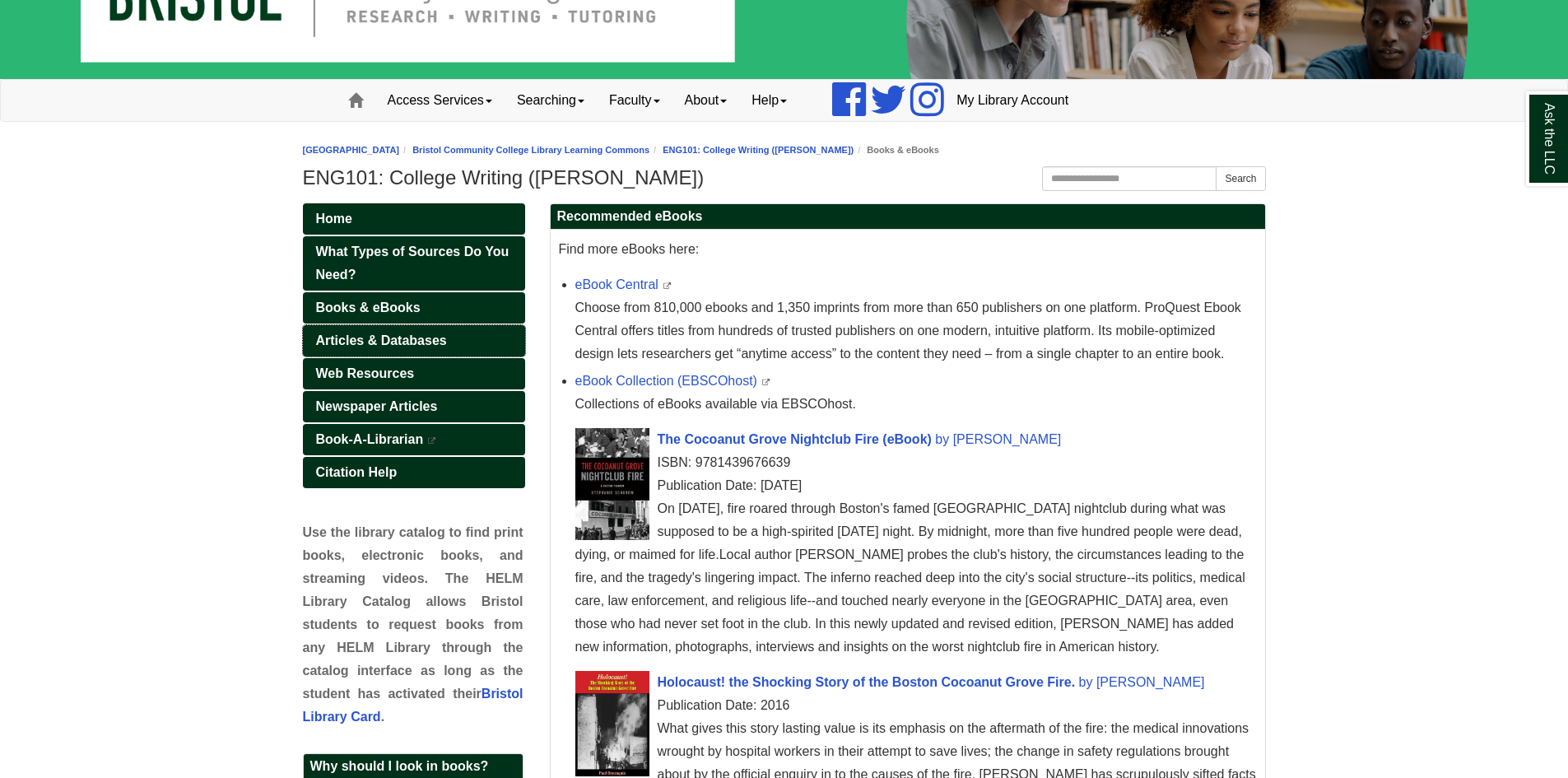
click at [479, 335] on link "Articles & Databases" at bounding box center [414, 340] width 223 height 31
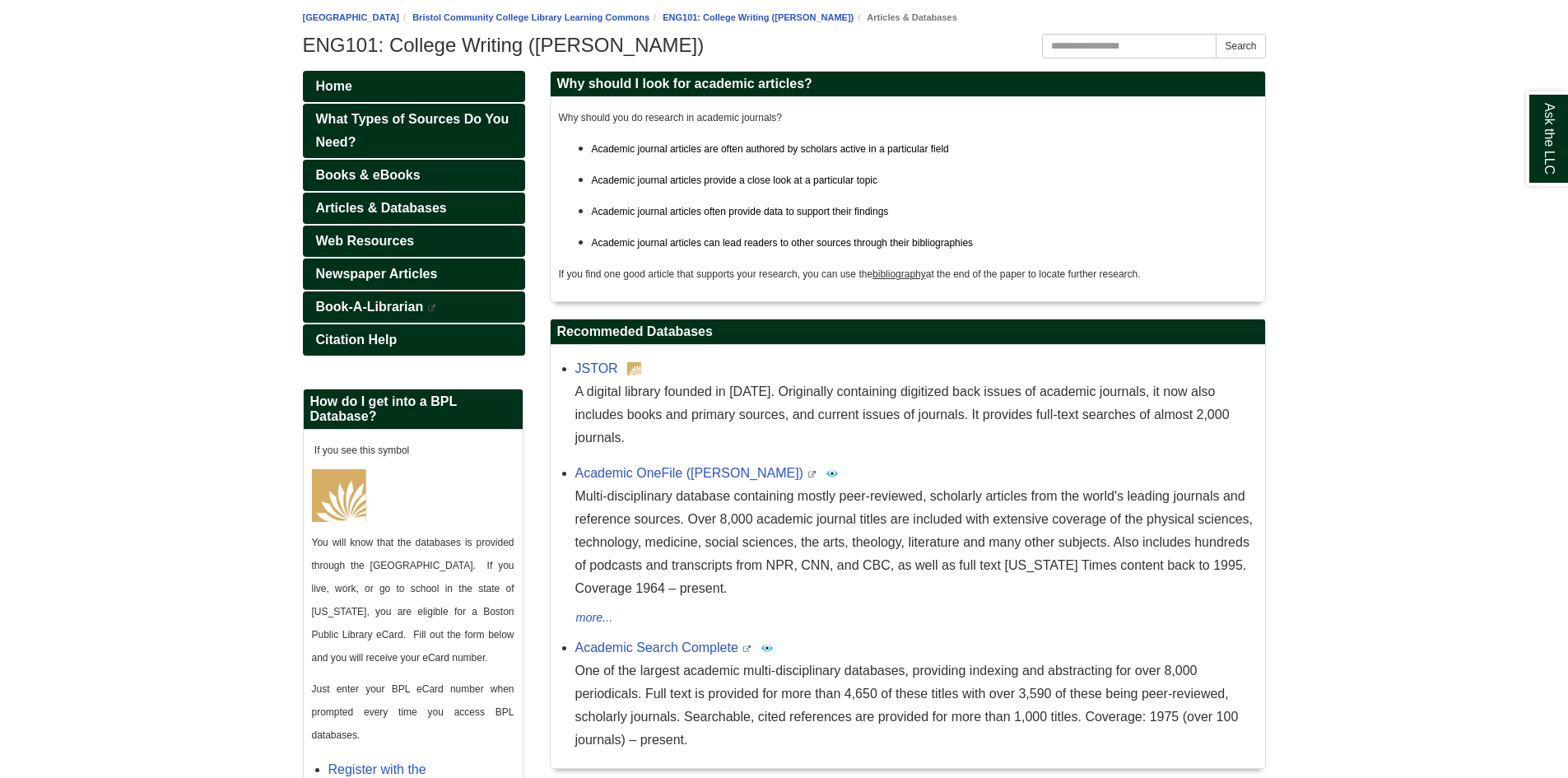
scroll to position [247, 0]
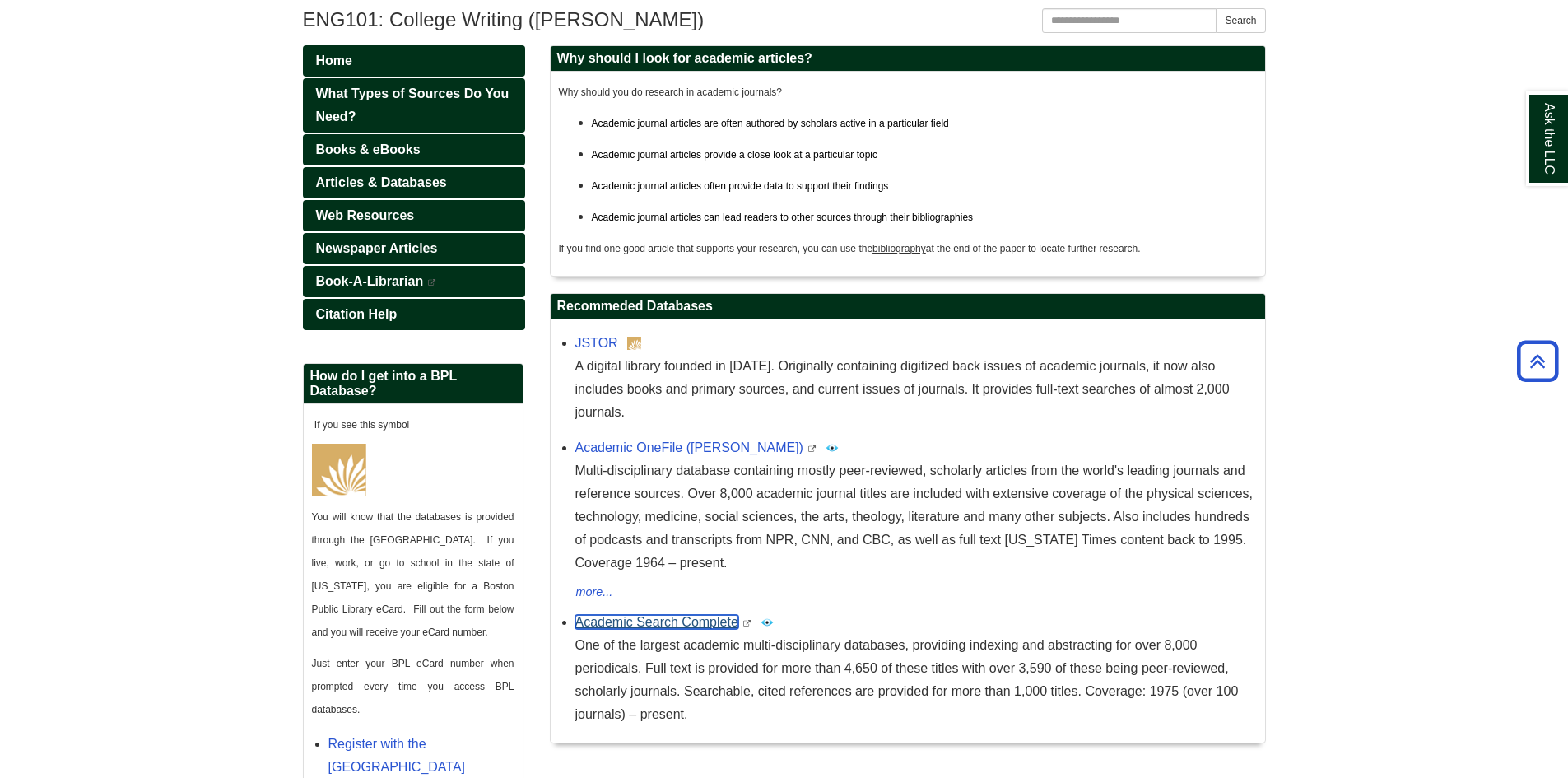
click at [578, 615] on link "Academic Search Complete" at bounding box center [657, 622] width 163 height 14
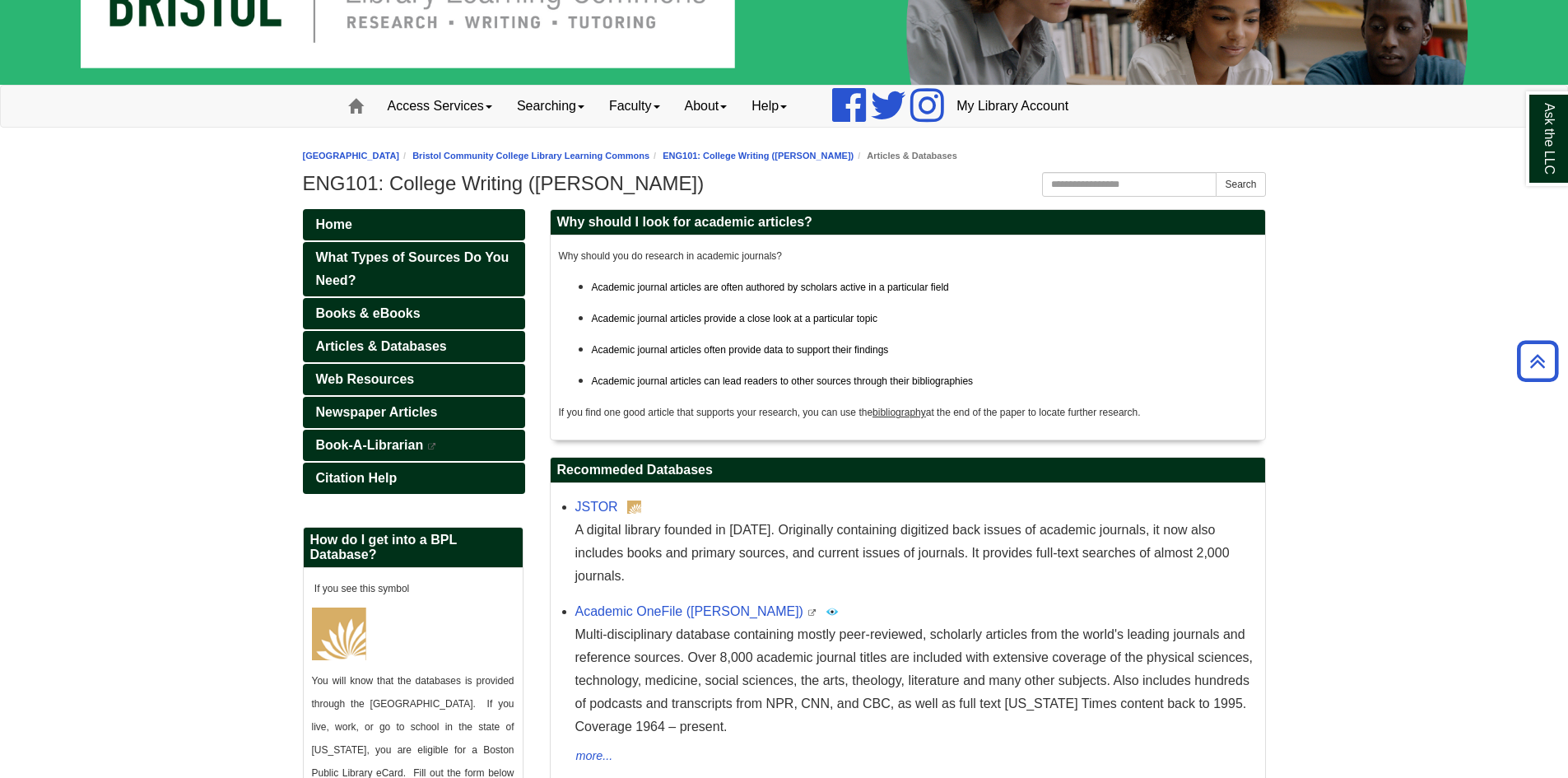
scroll to position [82, 0]
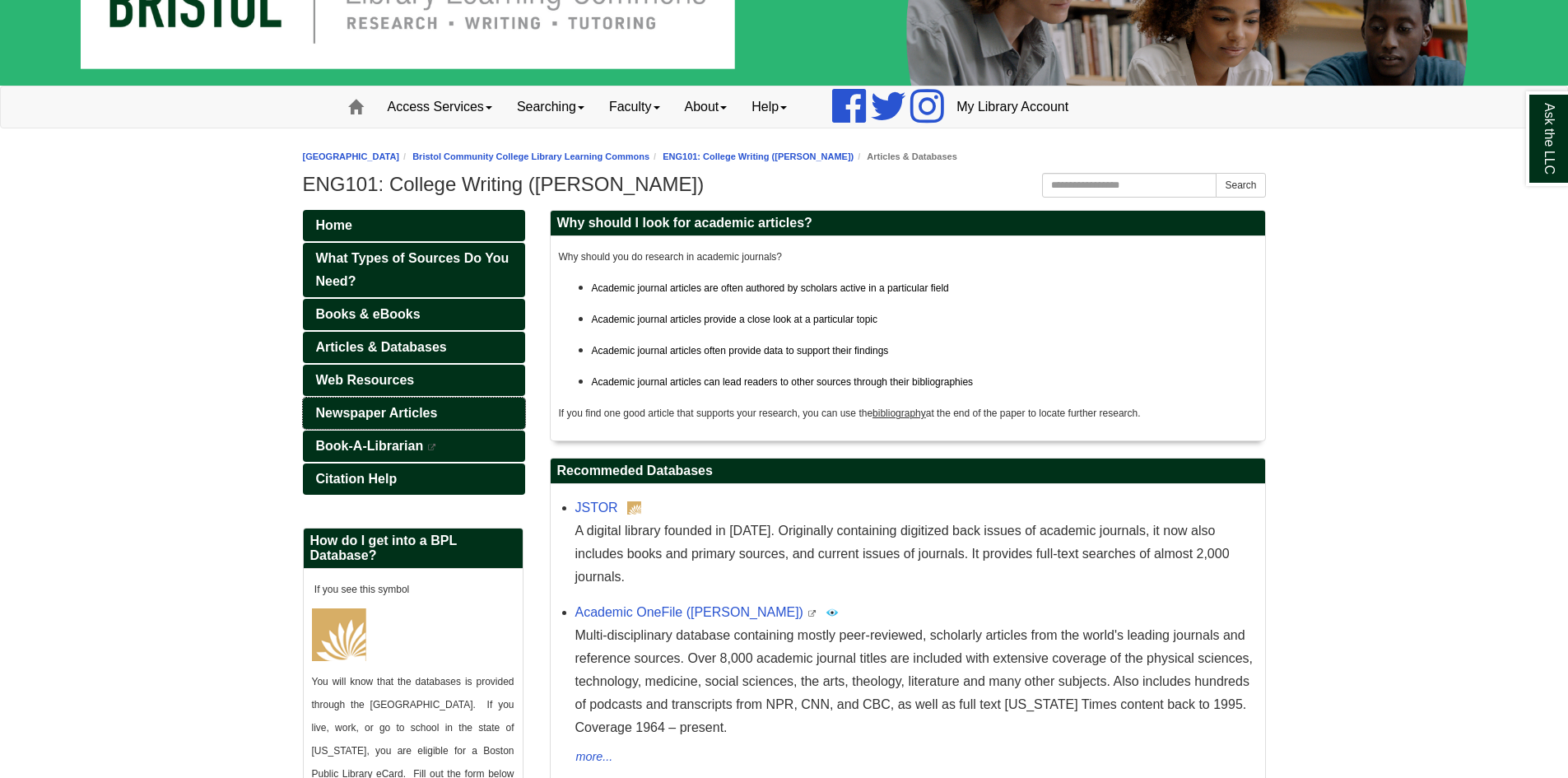
click at [423, 408] on span "Newspaper Articles" at bounding box center [377, 412] width 122 height 14
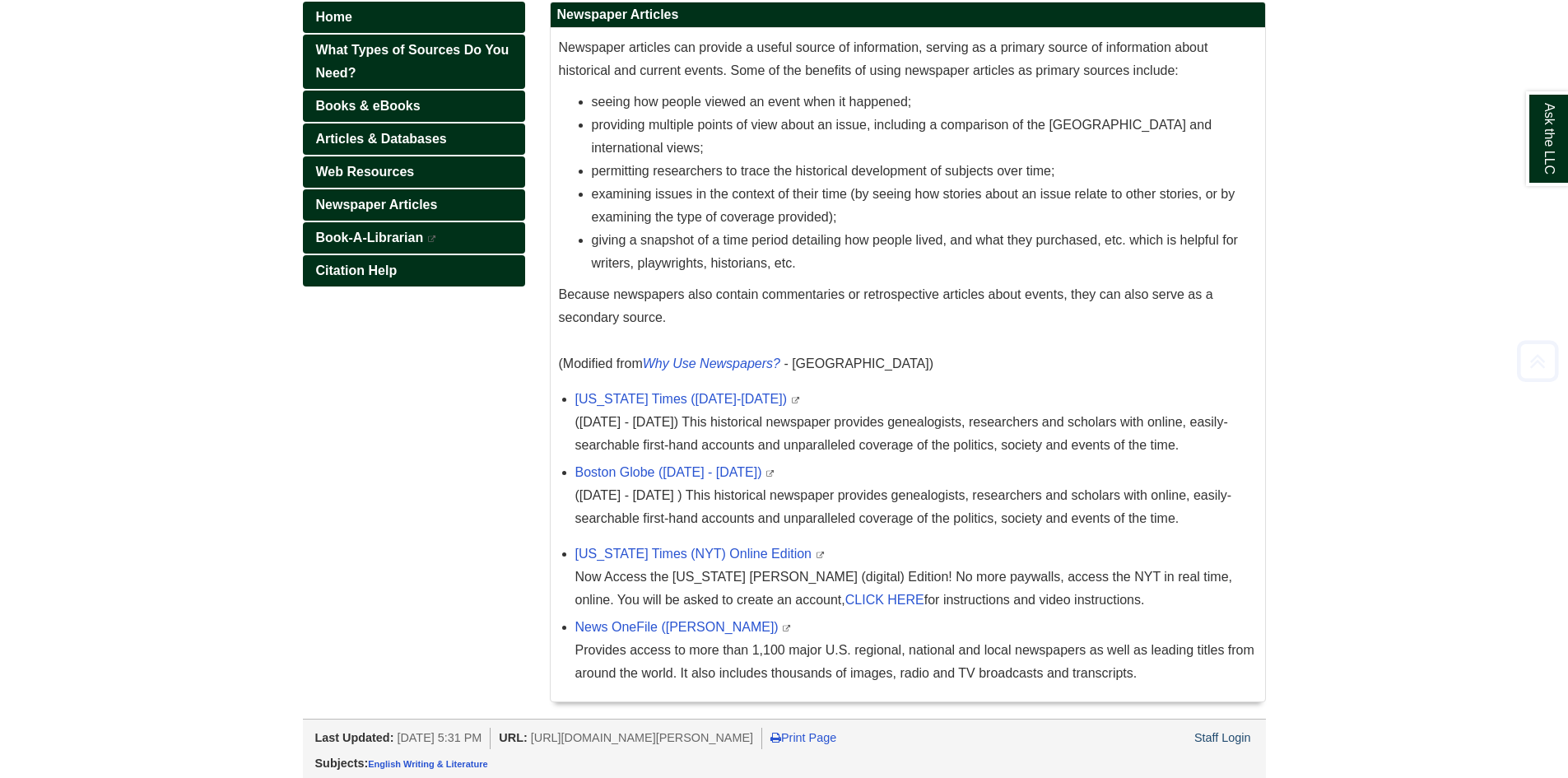
scroll to position [294, 0]
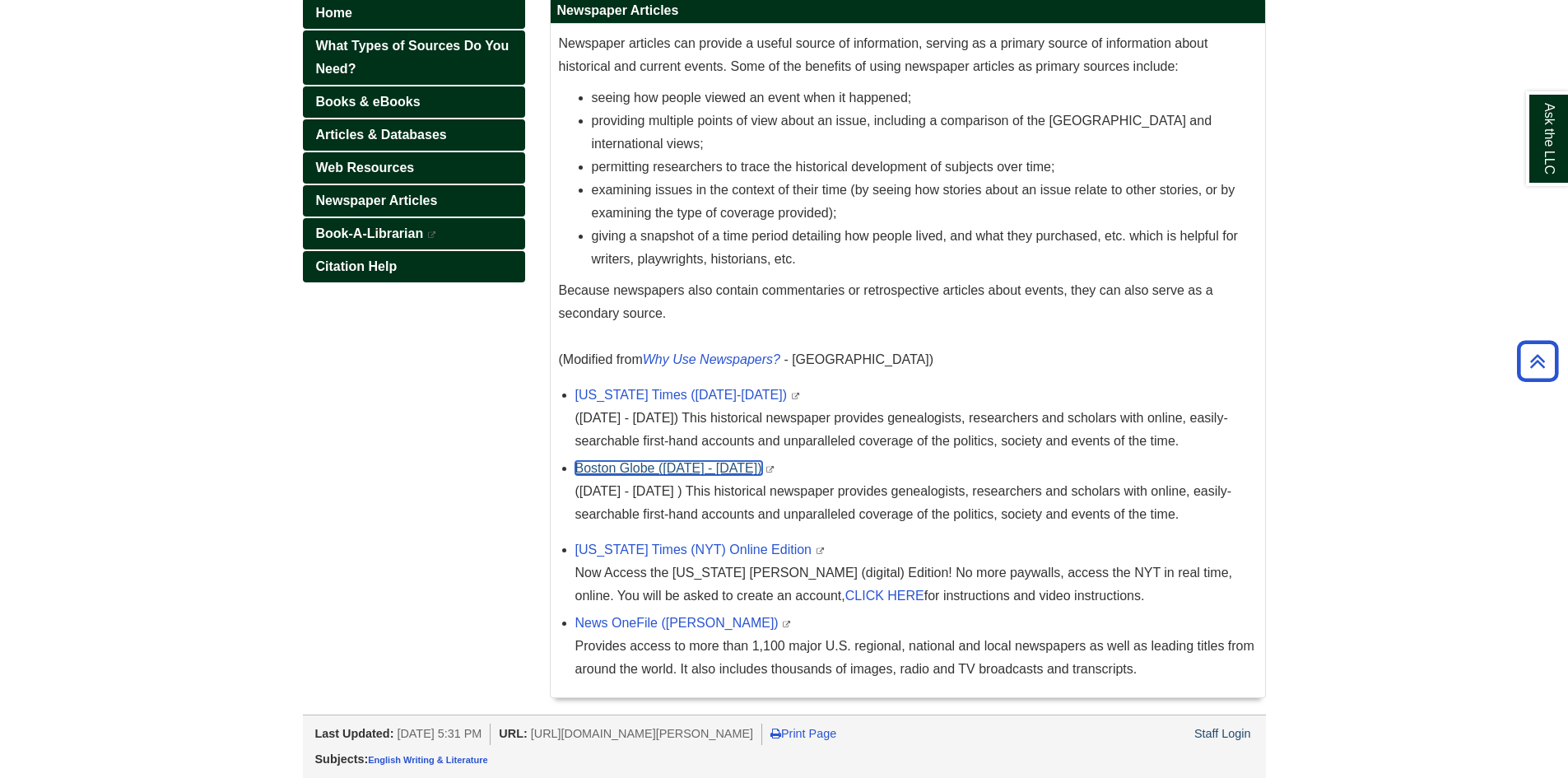
click at [620, 469] on link "Boston Globe (1872 - 1984)" at bounding box center [669, 468] width 187 height 14
click at [473, 399] on div "Home What Types of Sources Do You Need? Books & eBooks Articles & Databases Web…" at bounding box center [784, 356] width 988 height 717
click at [668, 392] on link "New York Times (1851-2021)" at bounding box center [682, 394] width 213 height 14
click at [262, 326] on body "Skip to Main Content Toggle navigation Home Access Services Access Services Pol…" at bounding box center [784, 242] width 1568 height 1072
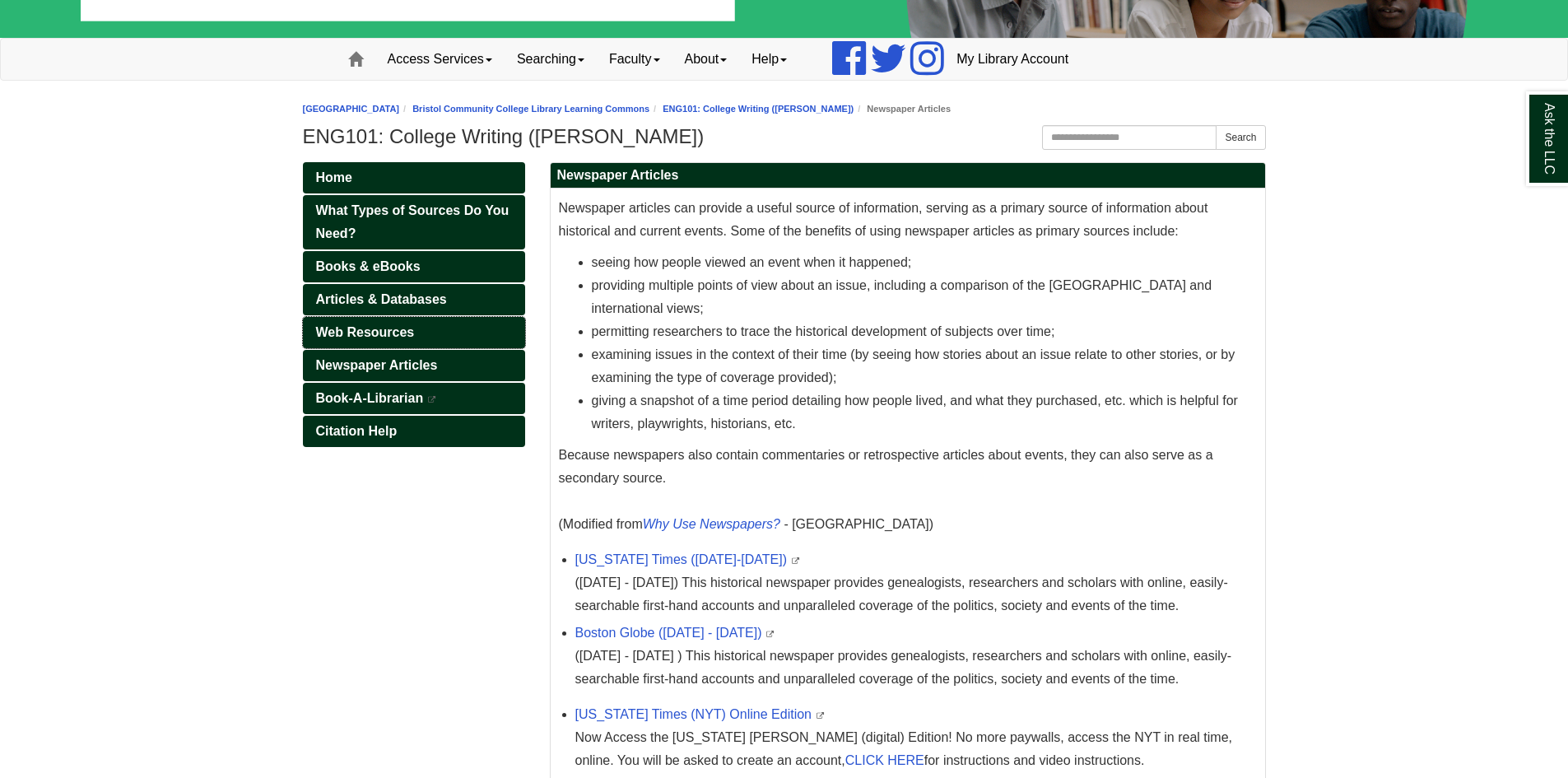
click at [440, 330] on link "Web Resources" at bounding box center [414, 332] width 223 height 31
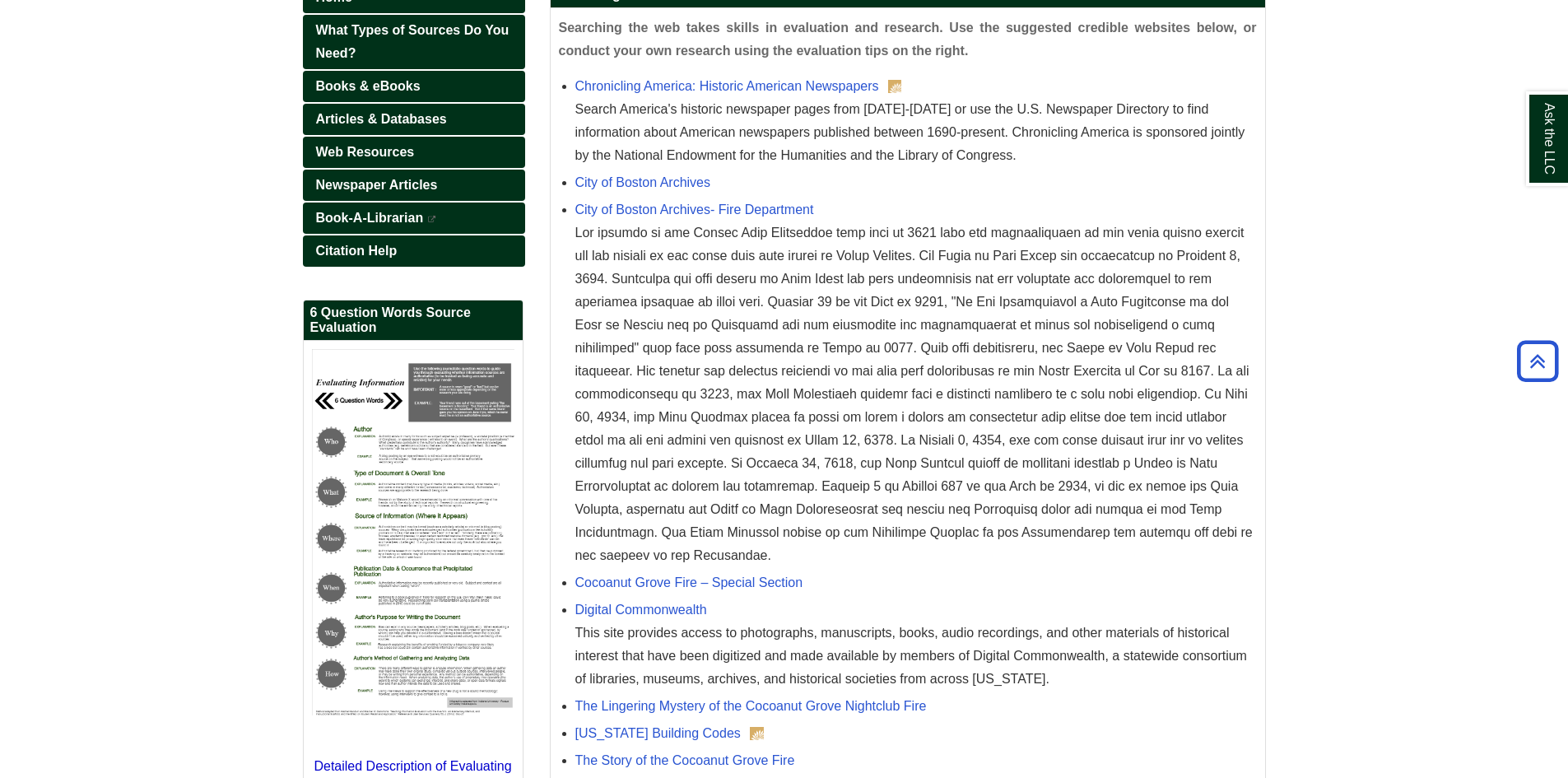
scroll to position [438, 0]
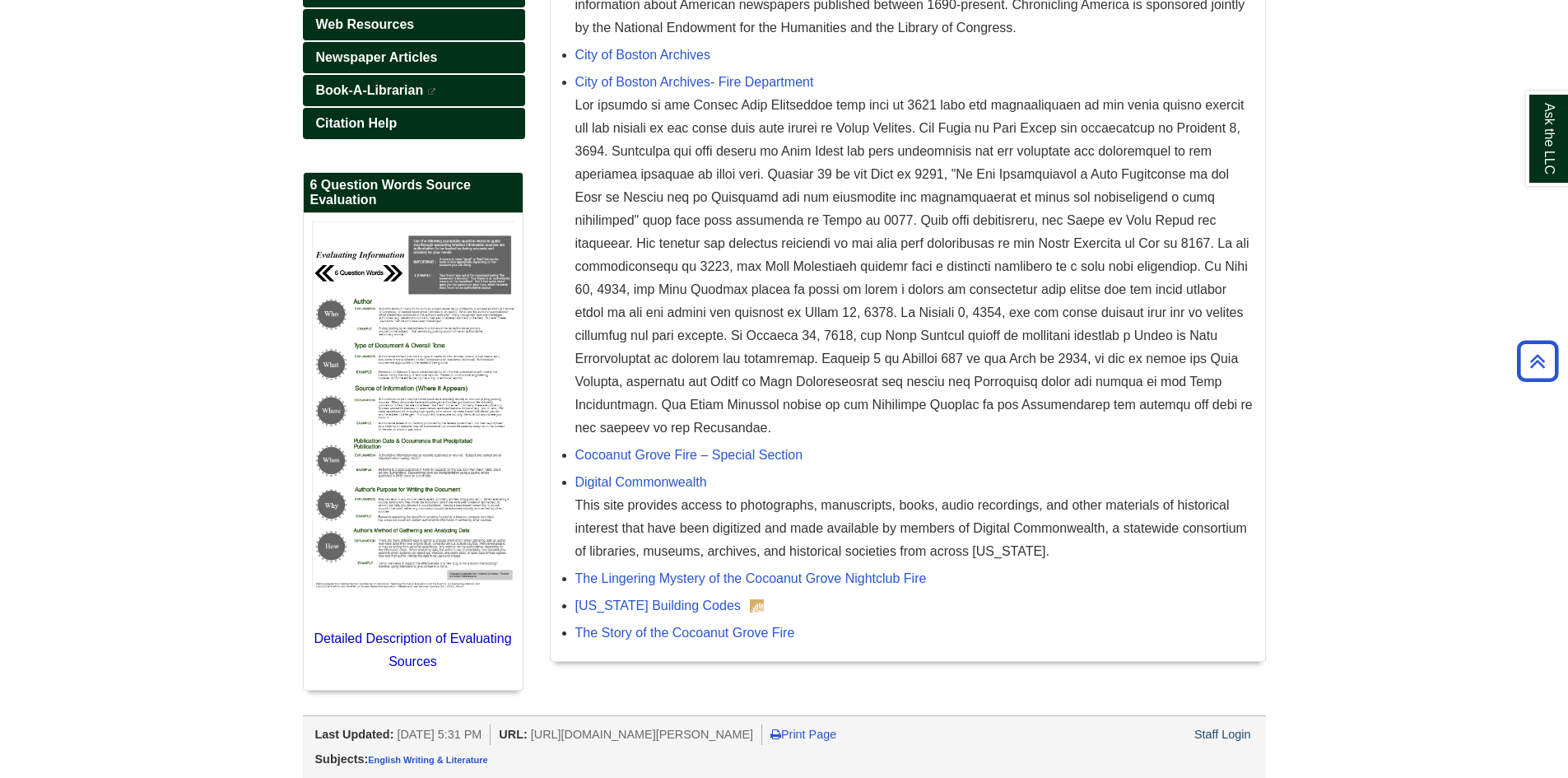
click at [368, 628] on p "Detailed Description of Evaluating Sources" at bounding box center [413, 650] width 202 height 46
click at [367, 640] on span "Detailed Description of Evaluating Sources" at bounding box center [412, 650] width 197 height 37
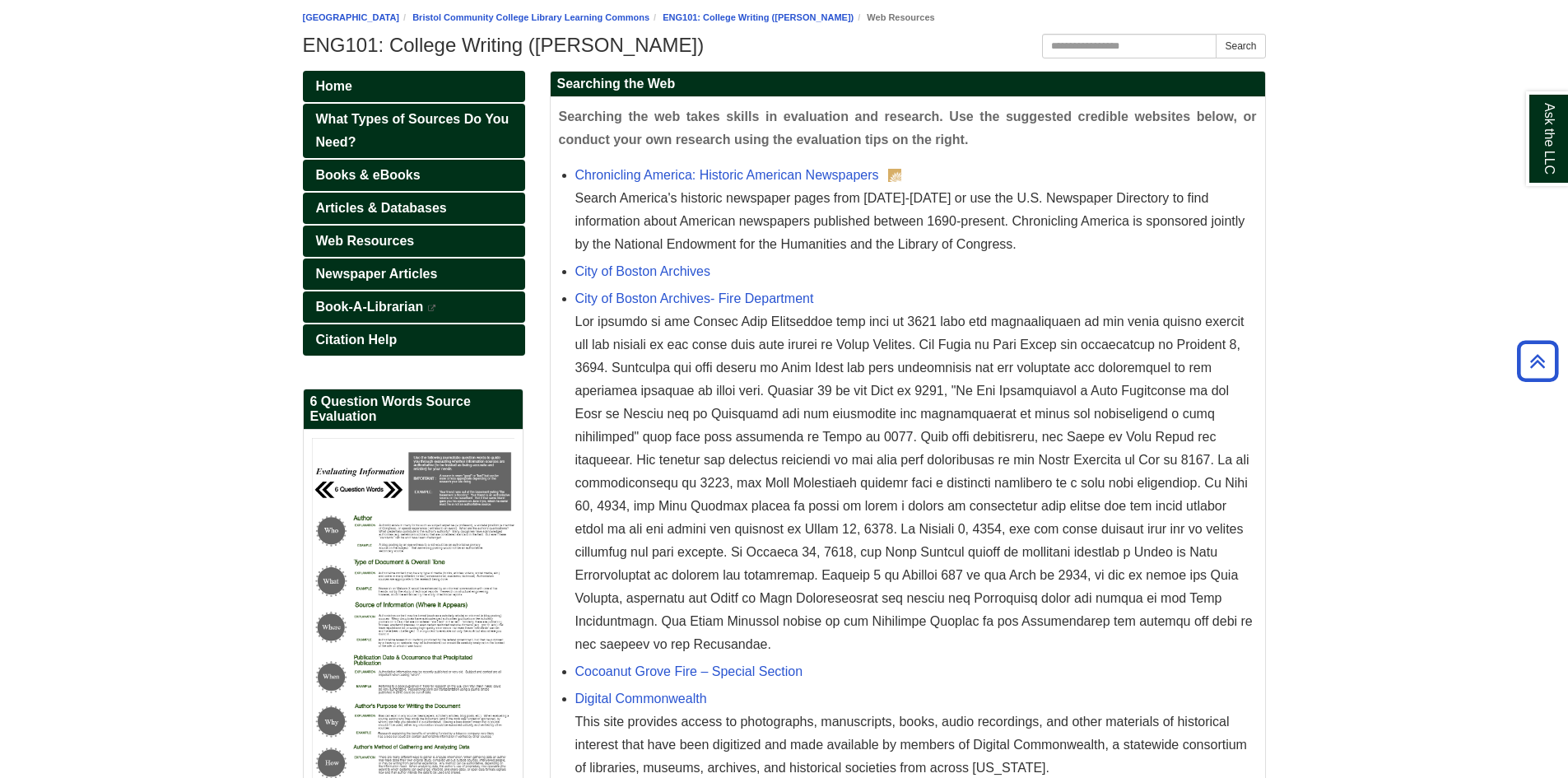
scroll to position [107, 0]
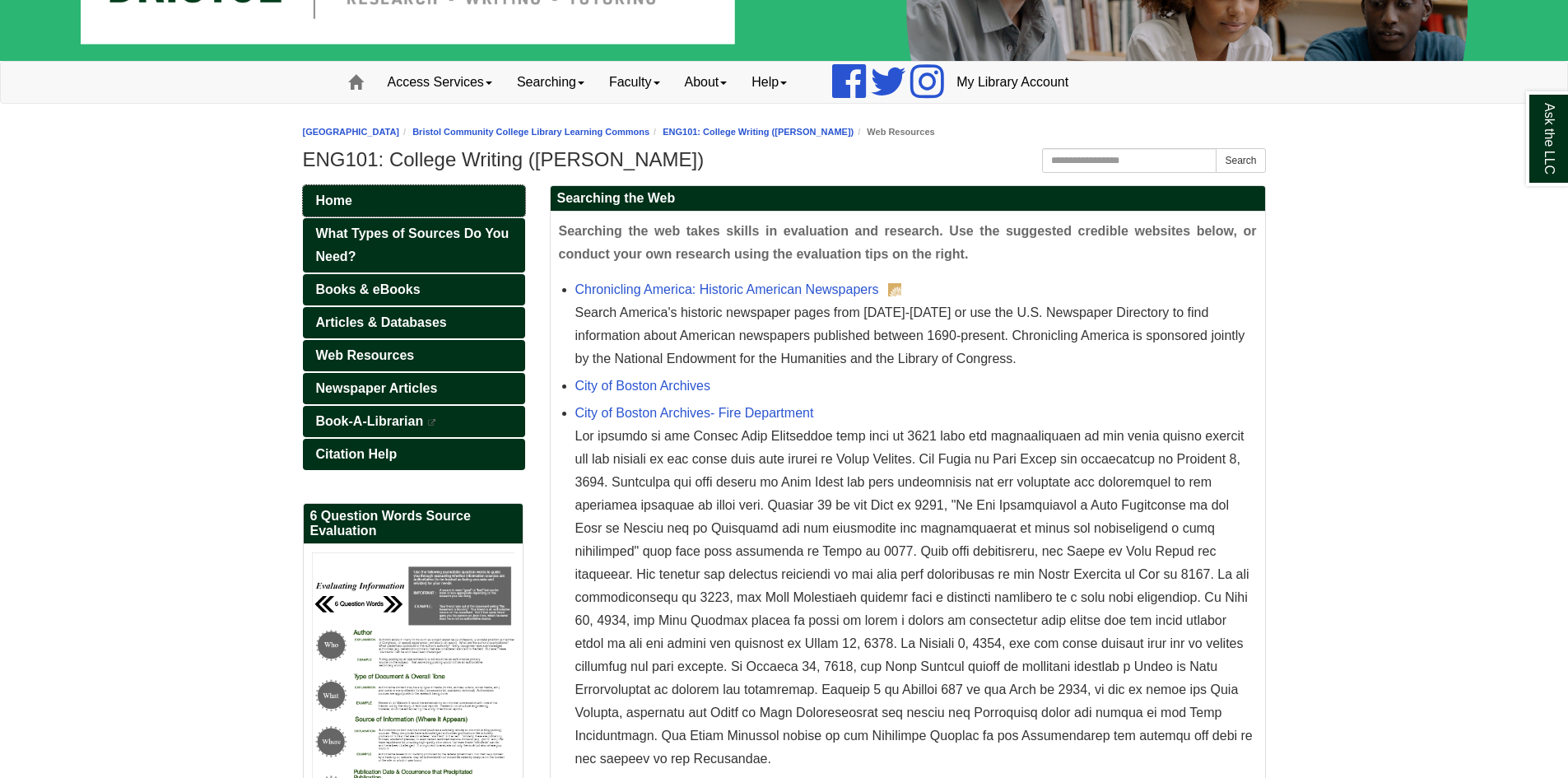
click at [339, 207] on span "Home" at bounding box center [334, 200] width 36 height 14
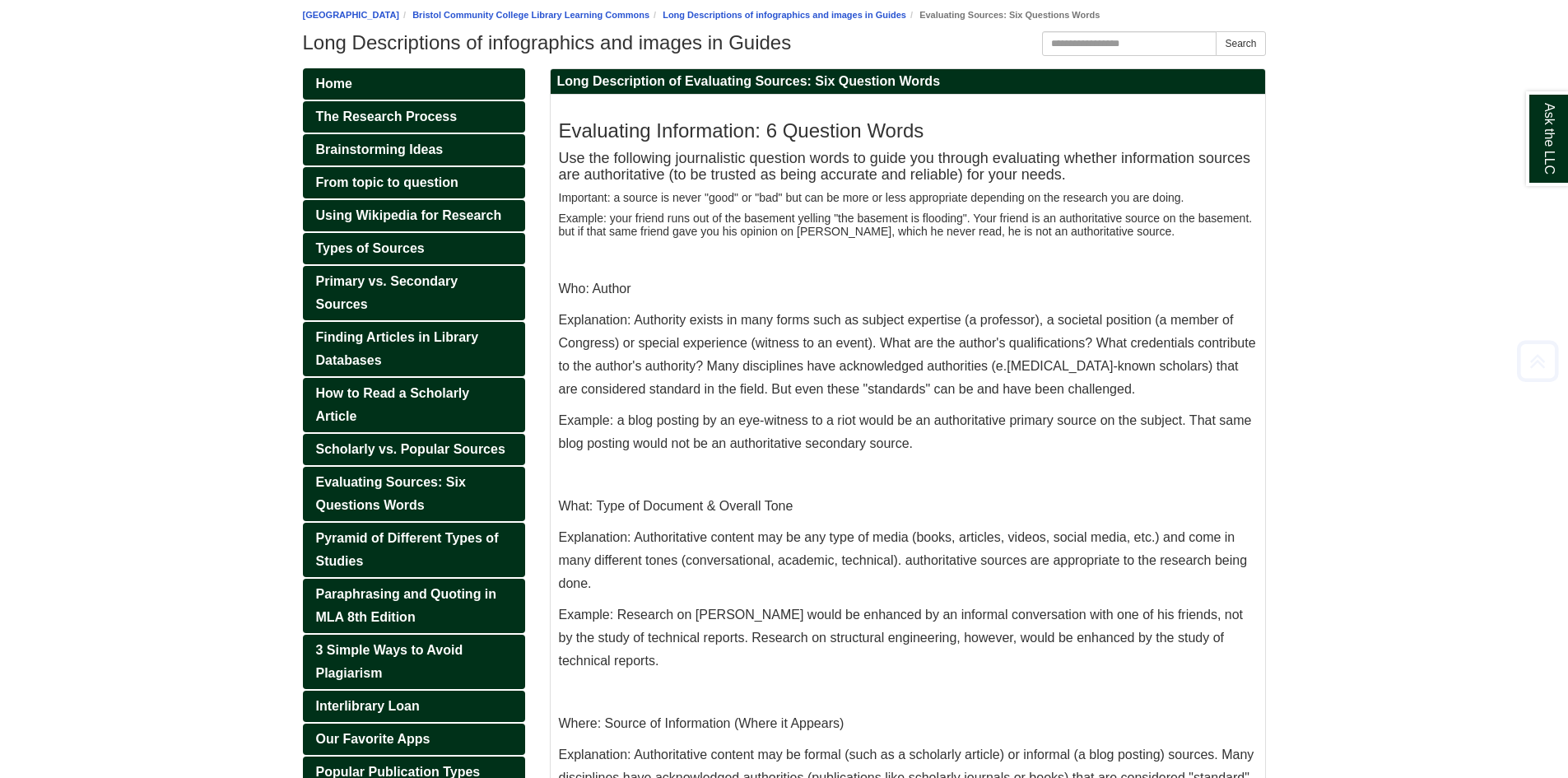
scroll to position [247, 0]
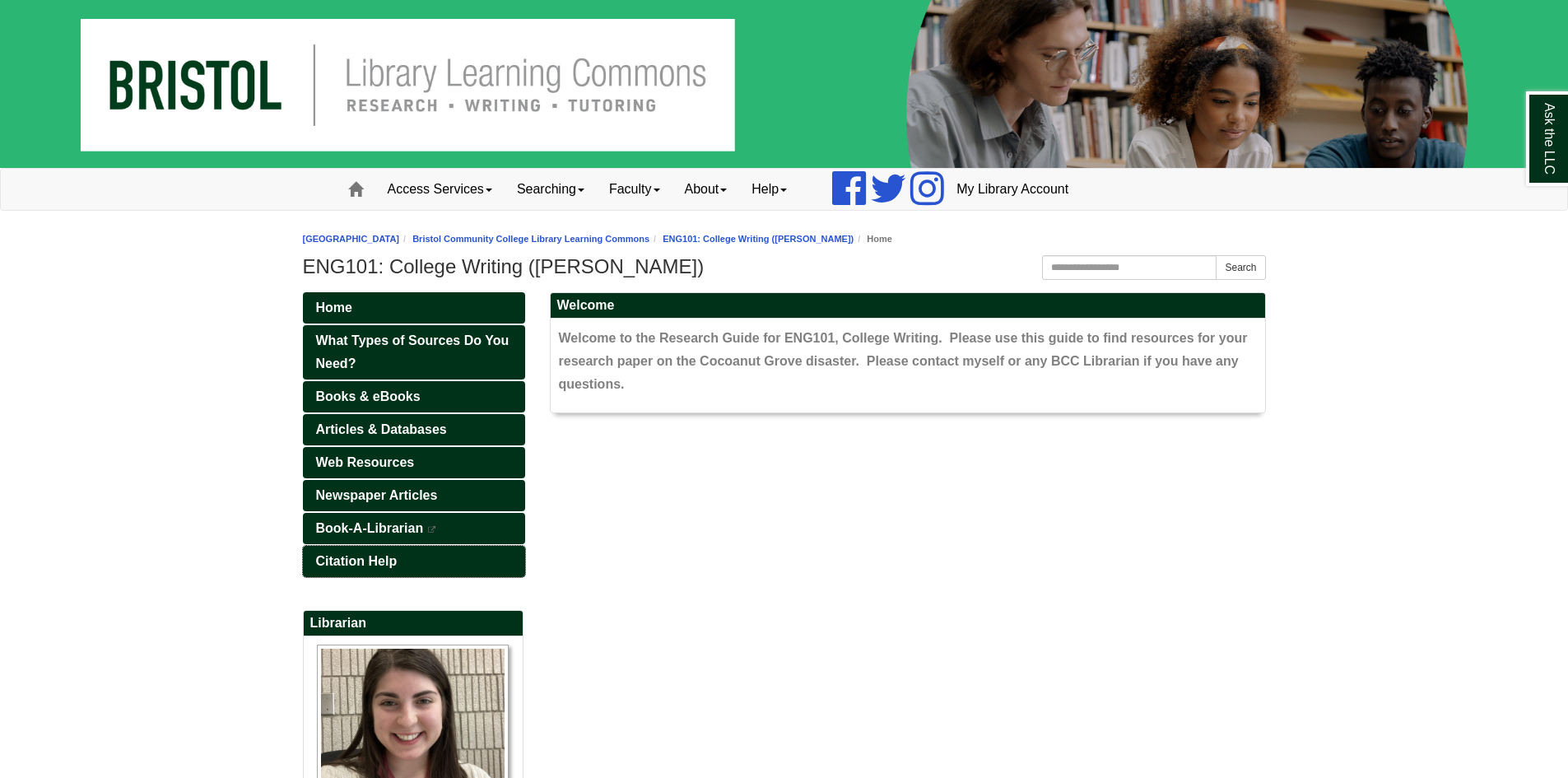
click at [395, 558] on span "Citation Help" at bounding box center [356, 560] width 81 height 14
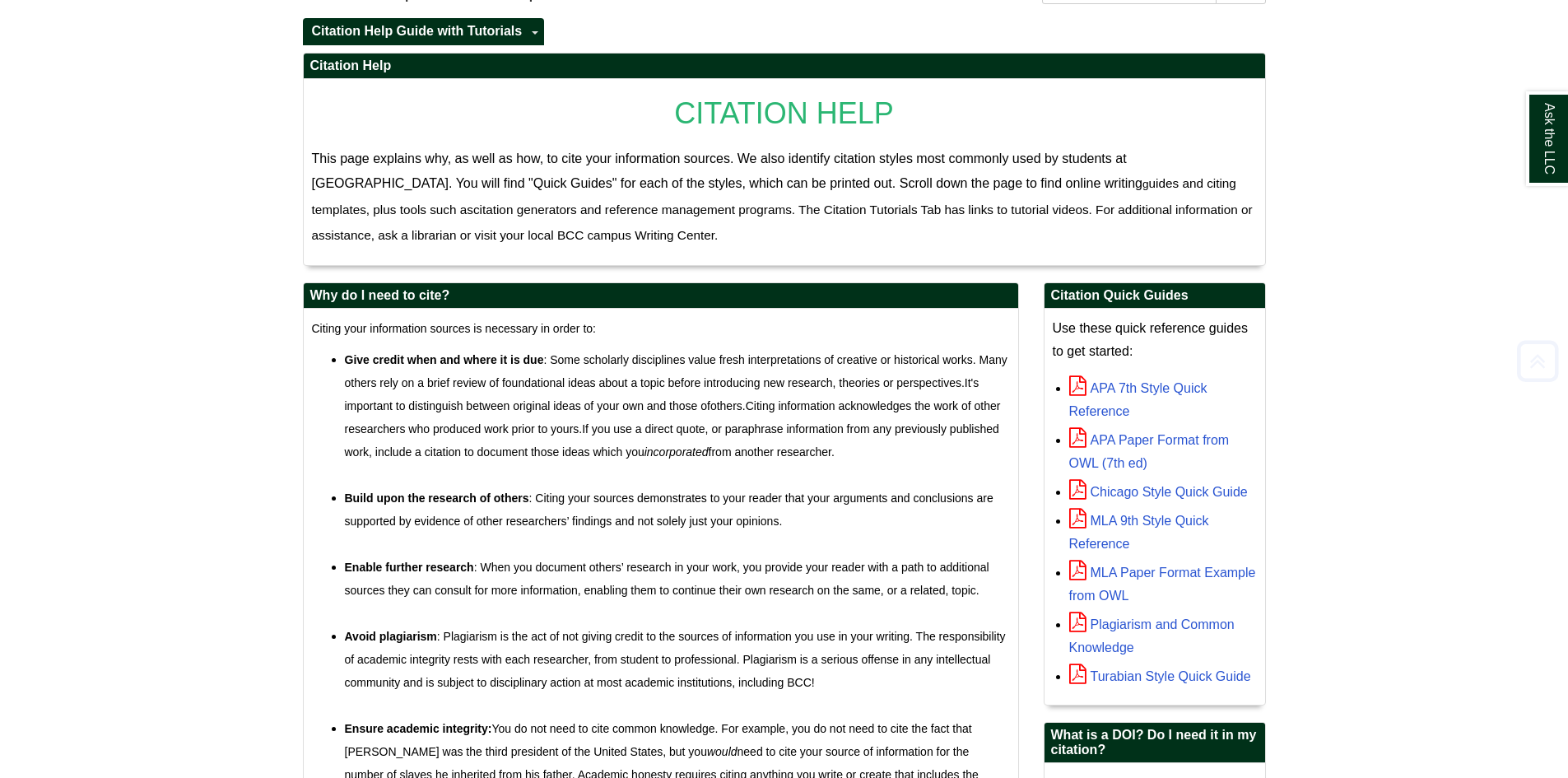
scroll to position [330, 0]
